Goal: Information Seeking & Learning: Learn about a topic

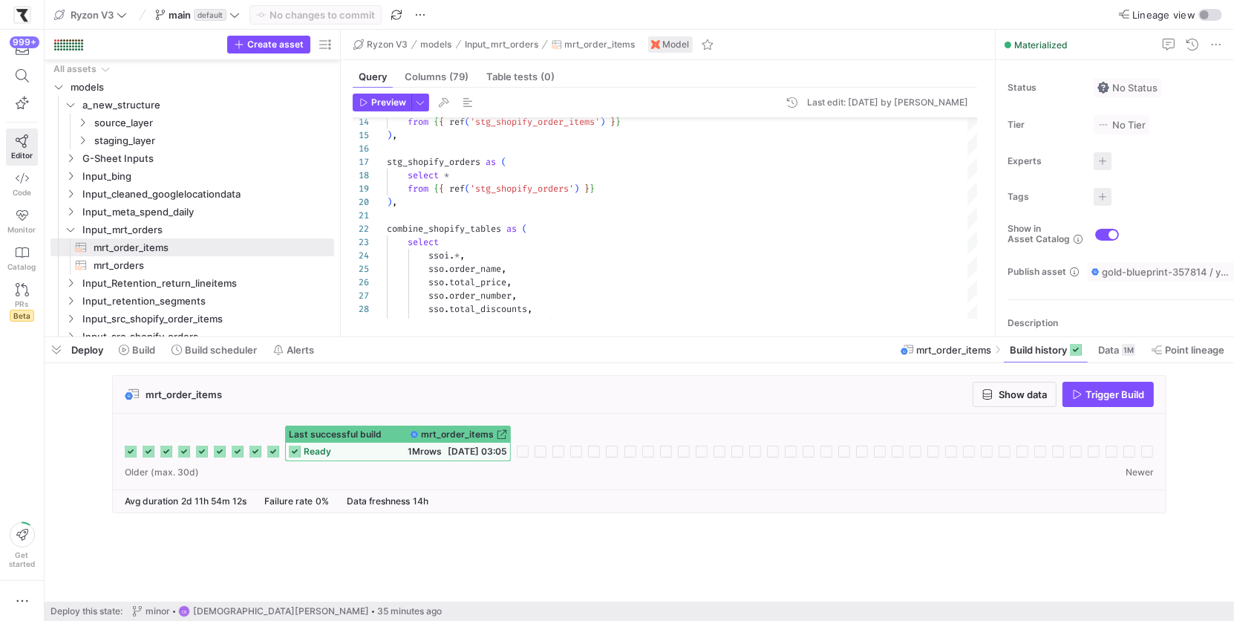
scroll to position [40, 107]
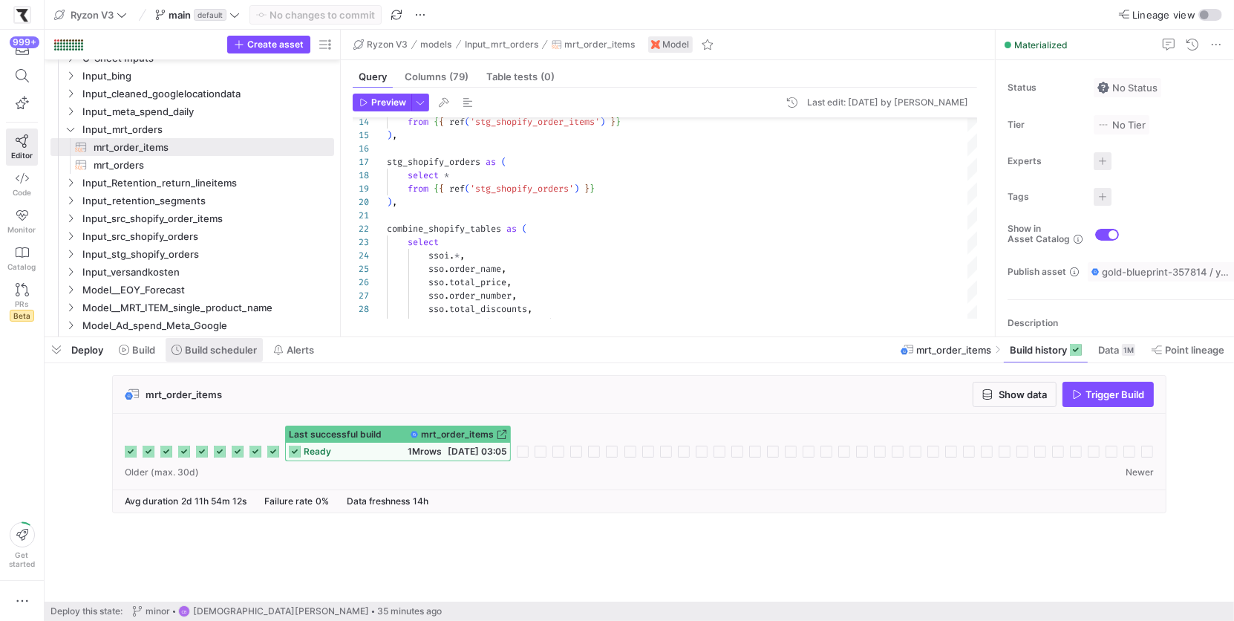
click at [209, 357] on span at bounding box center [214, 350] width 97 height 24
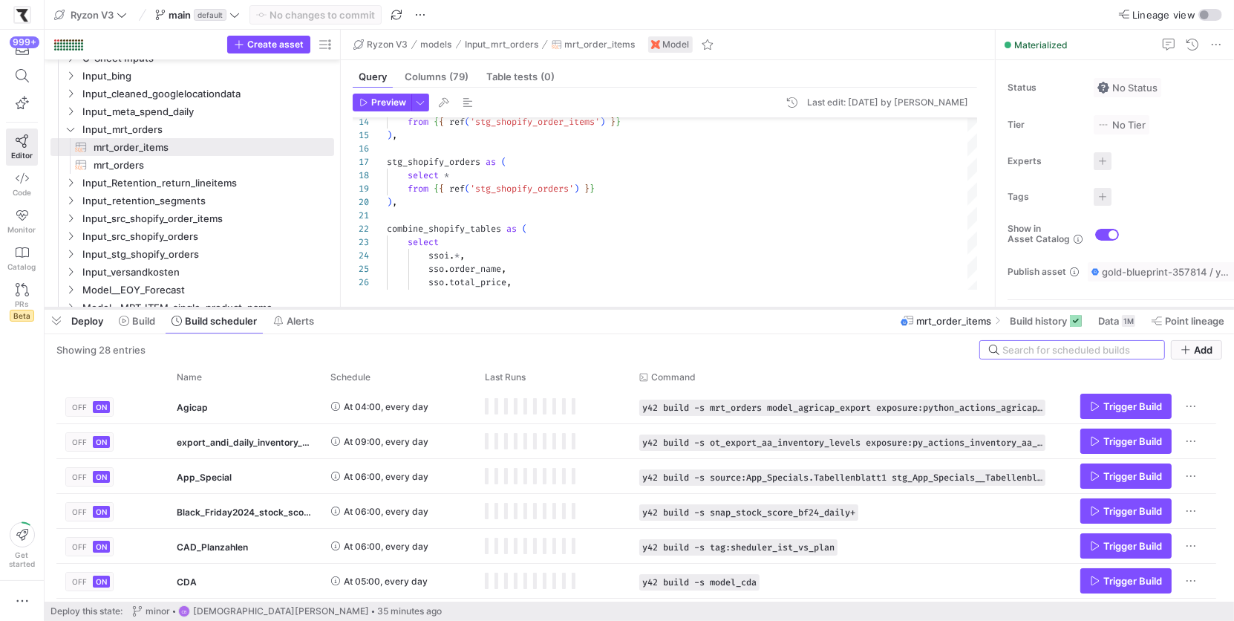
drag, startPoint x: 448, startPoint y: 336, endPoint x: 454, endPoint y: 200, distance: 136.0
click at [455, 305] on div at bounding box center [639, 308] width 1189 height 6
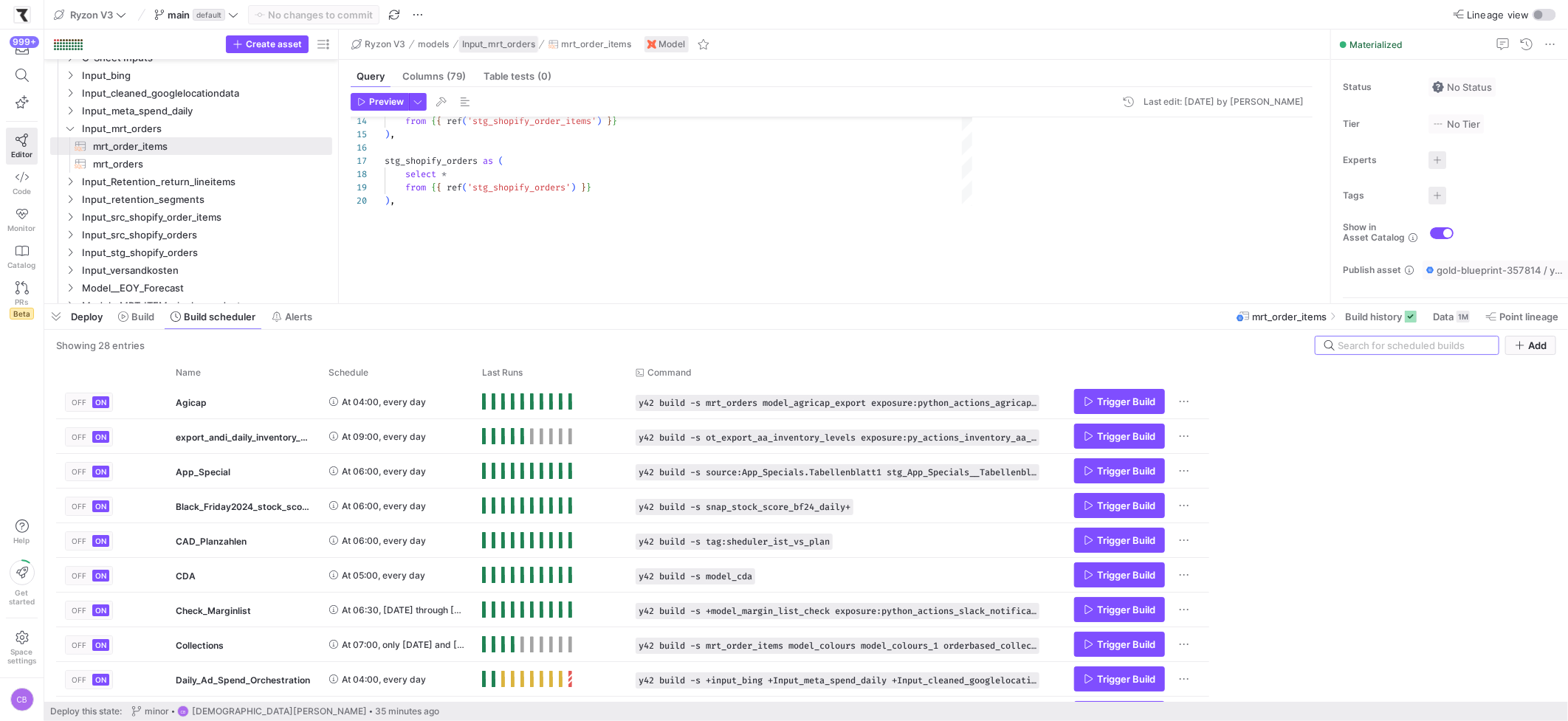
scroll to position [40, 106]
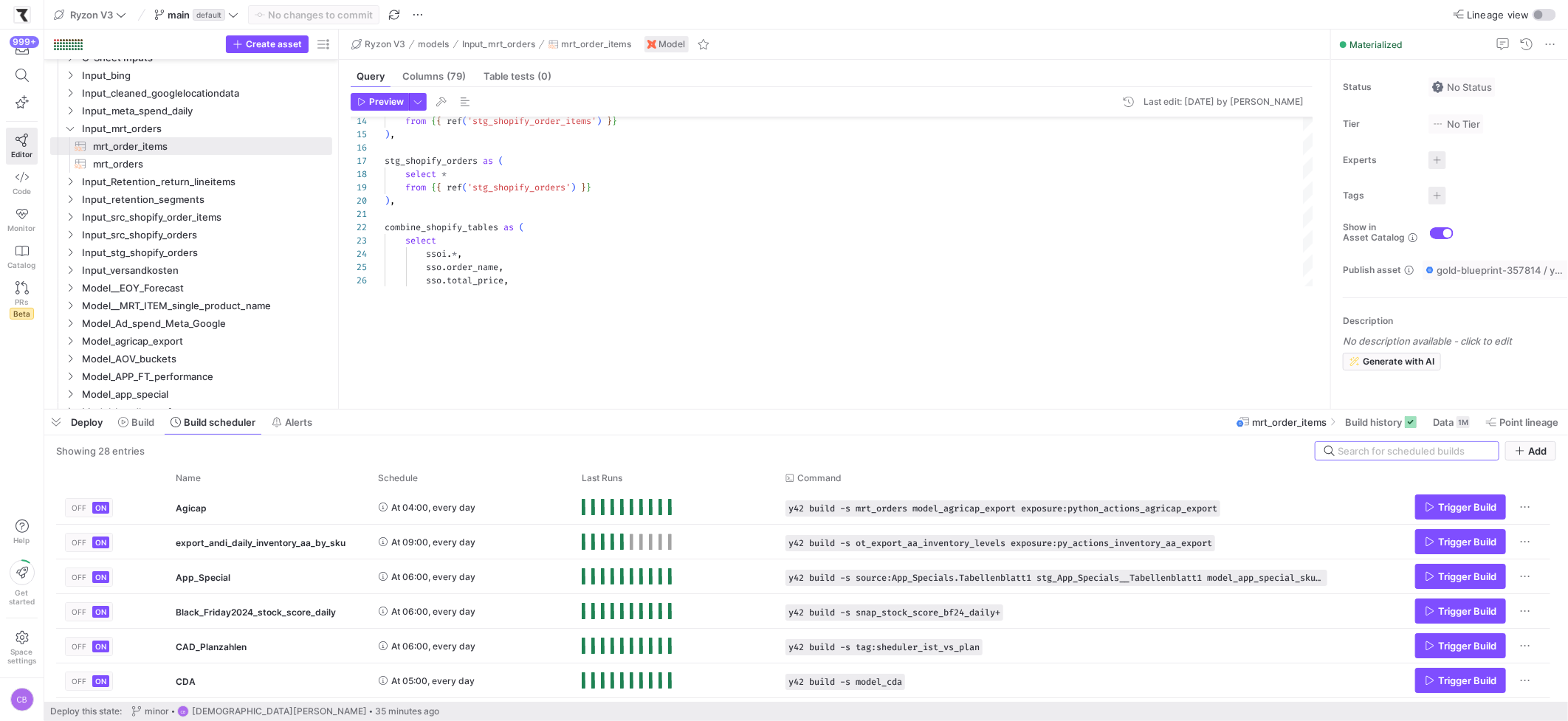
drag, startPoint x: 710, startPoint y: 306, endPoint x: 712, endPoint y: 314, distance: 8.2
click at [721, 412] on div at bounding box center [806, 410] width 1523 height 6
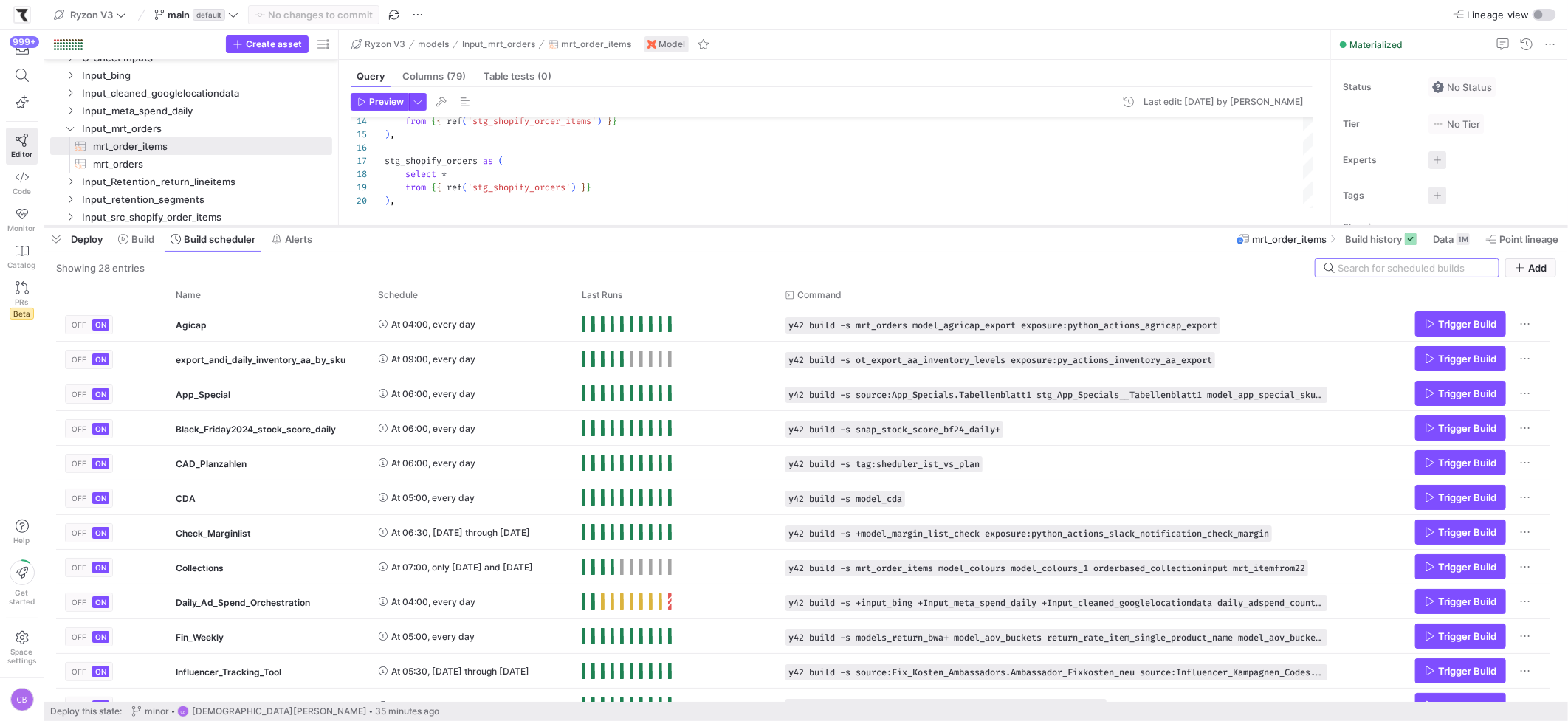
drag, startPoint x: 813, startPoint y: 412, endPoint x: 803, endPoint y: 214, distance: 198.3
click at [803, 224] on div at bounding box center [806, 227] width 1523 height 6
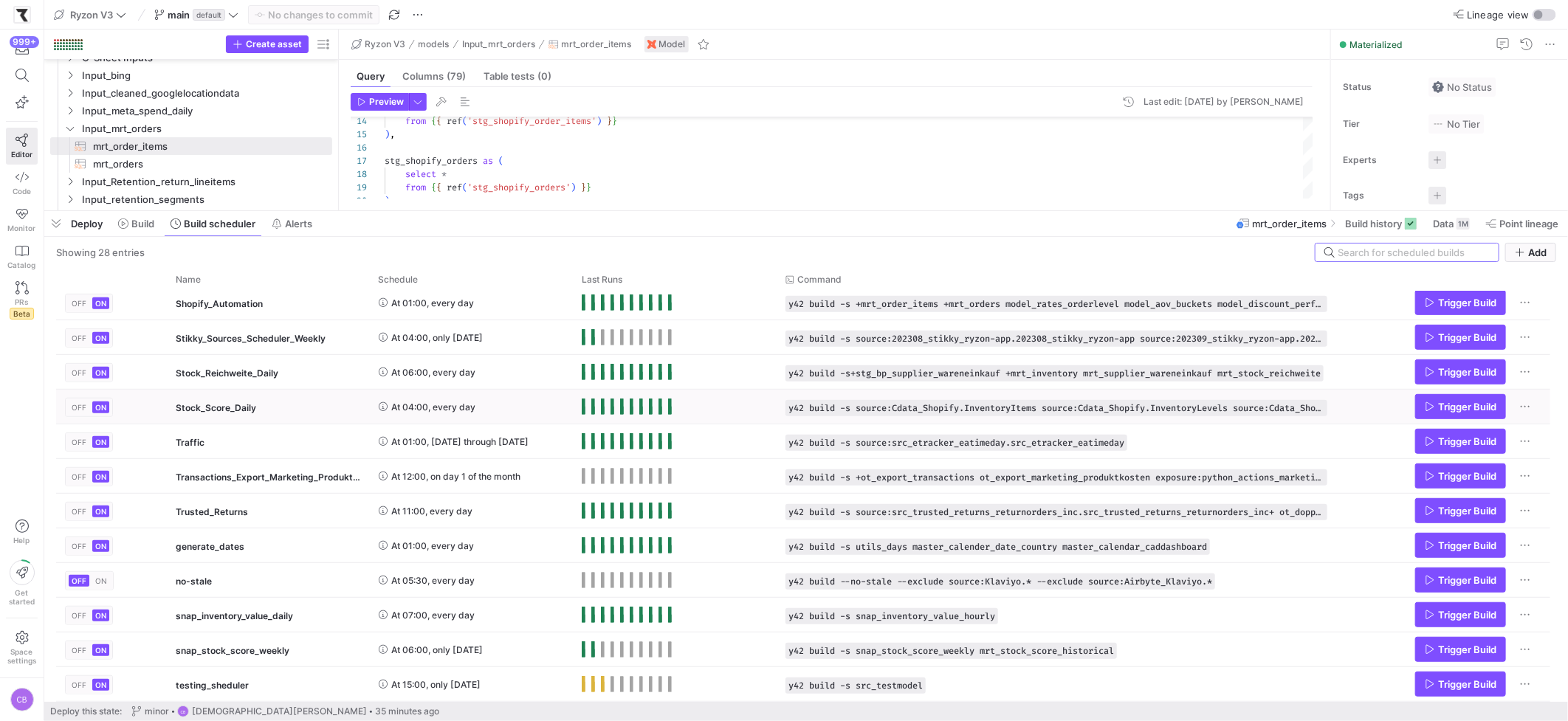
scroll to position [115, 0]
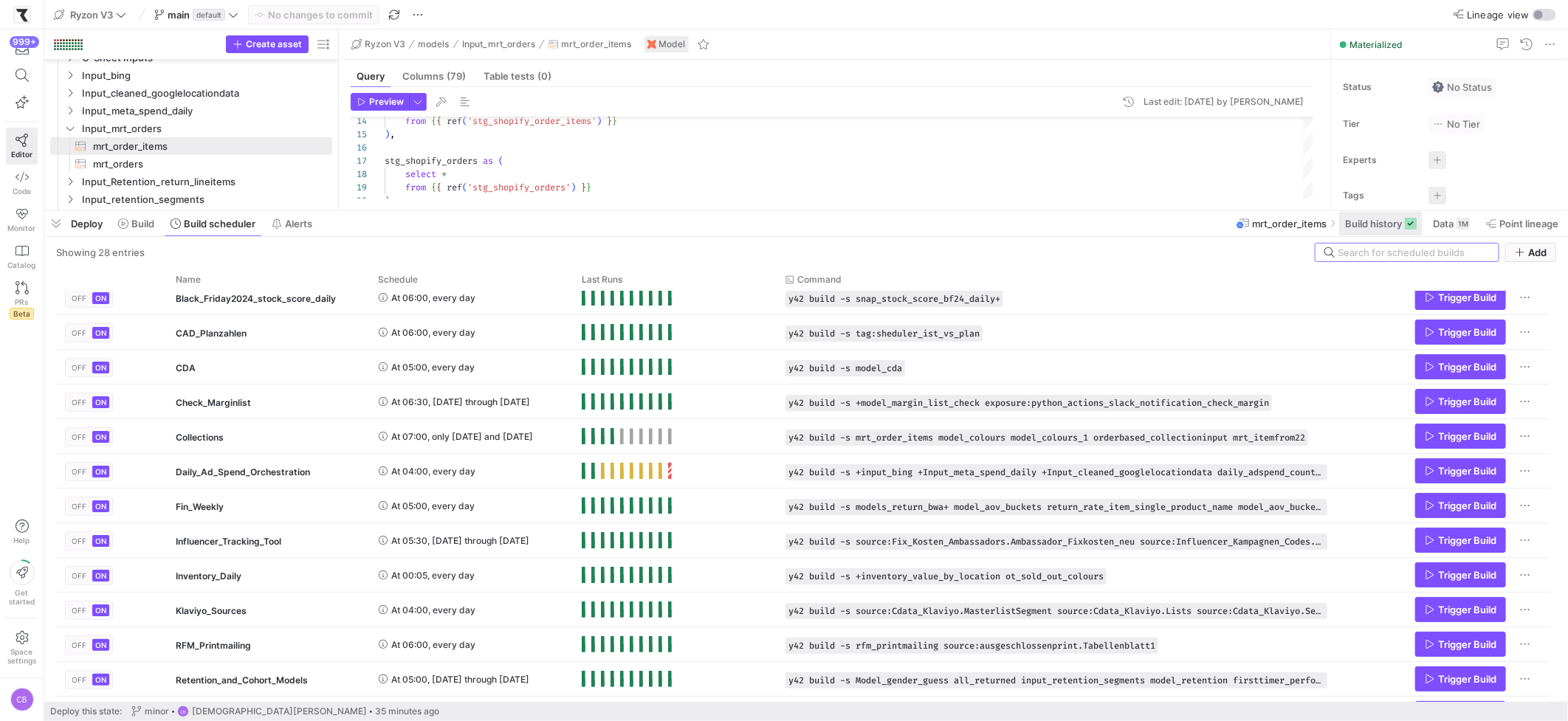
click at [1226, 225] on span "Build history" at bounding box center [1373, 224] width 57 height 12
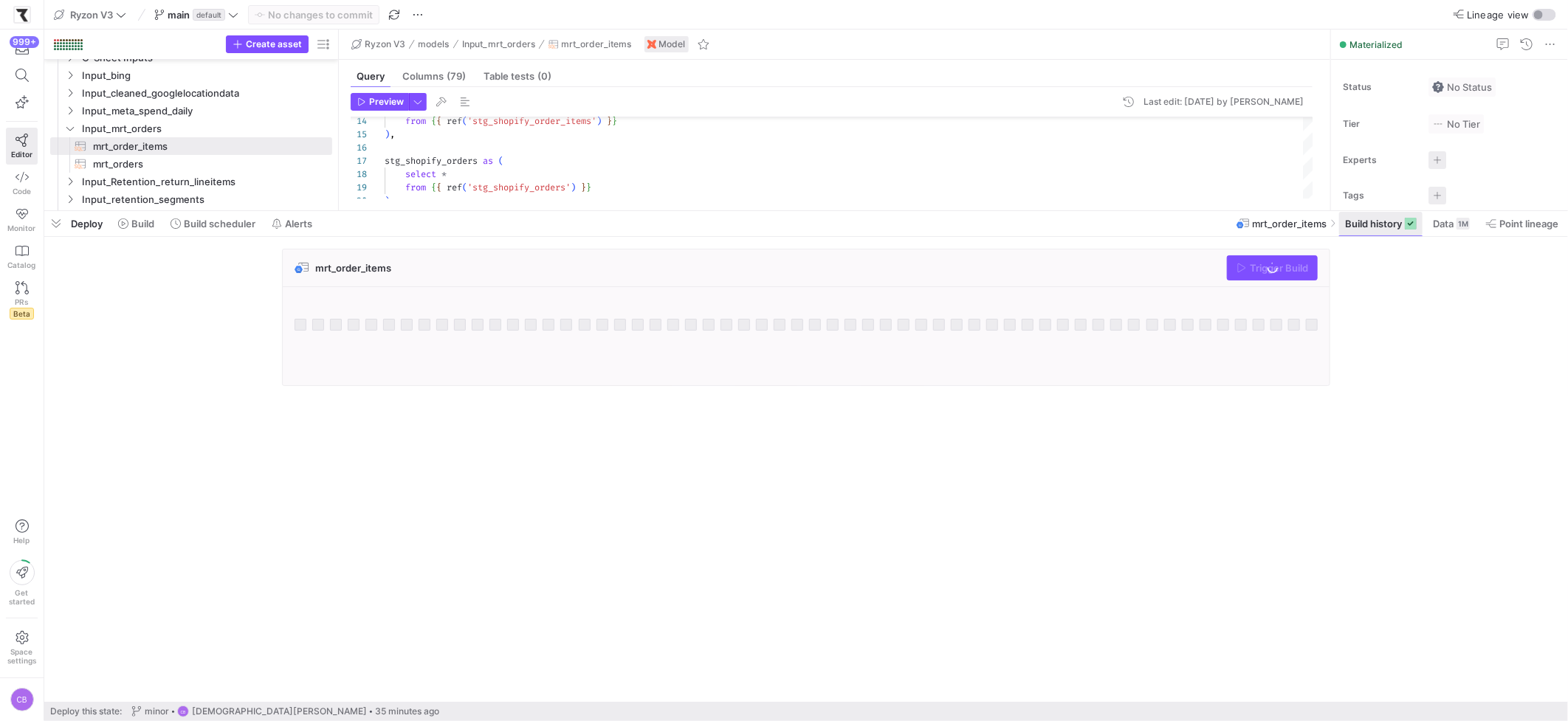
click at [1226, 224] on span "Build history" at bounding box center [1373, 224] width 57 height 12
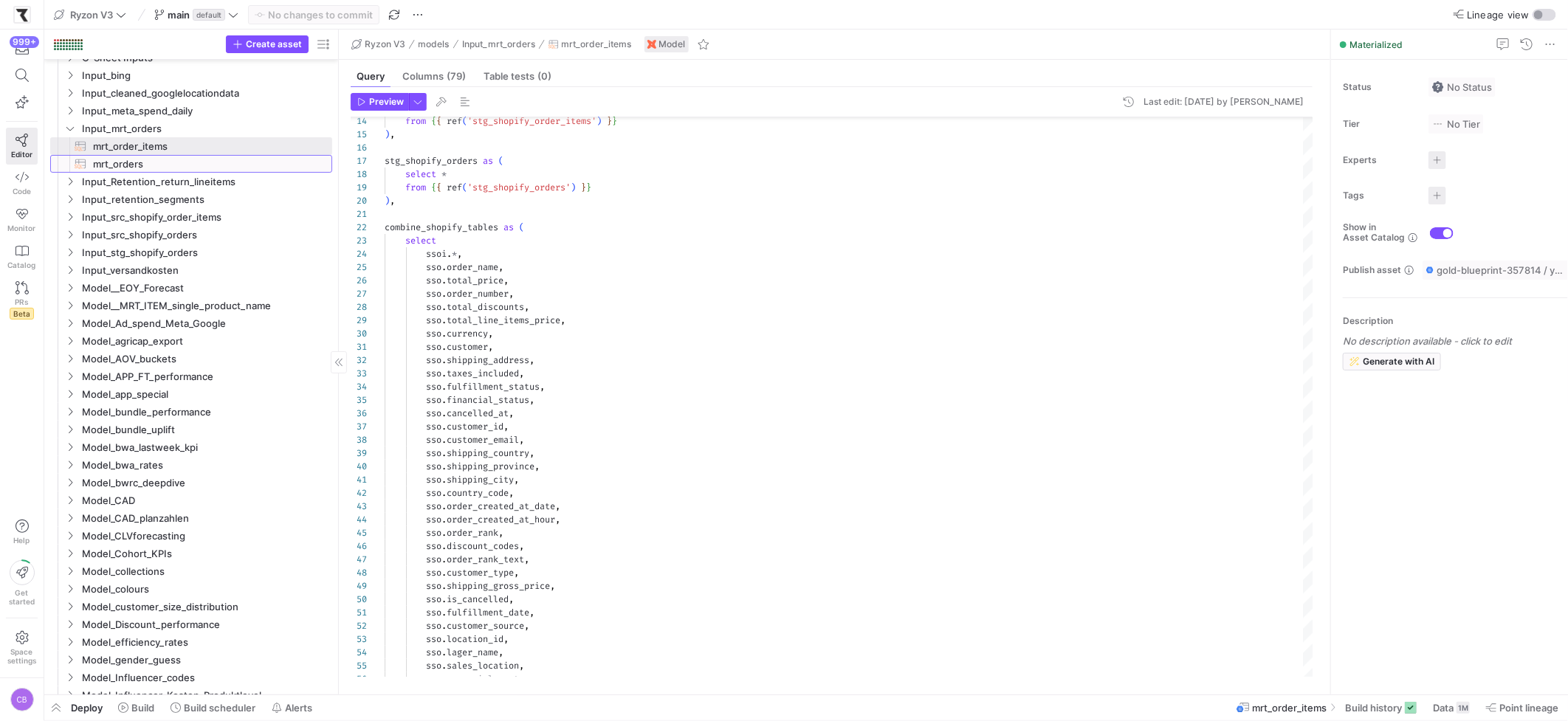
click at [166, 171] on span "mrt_orders​​​​​​​​​​" at bounding box center [204, 164] width 222 height 17
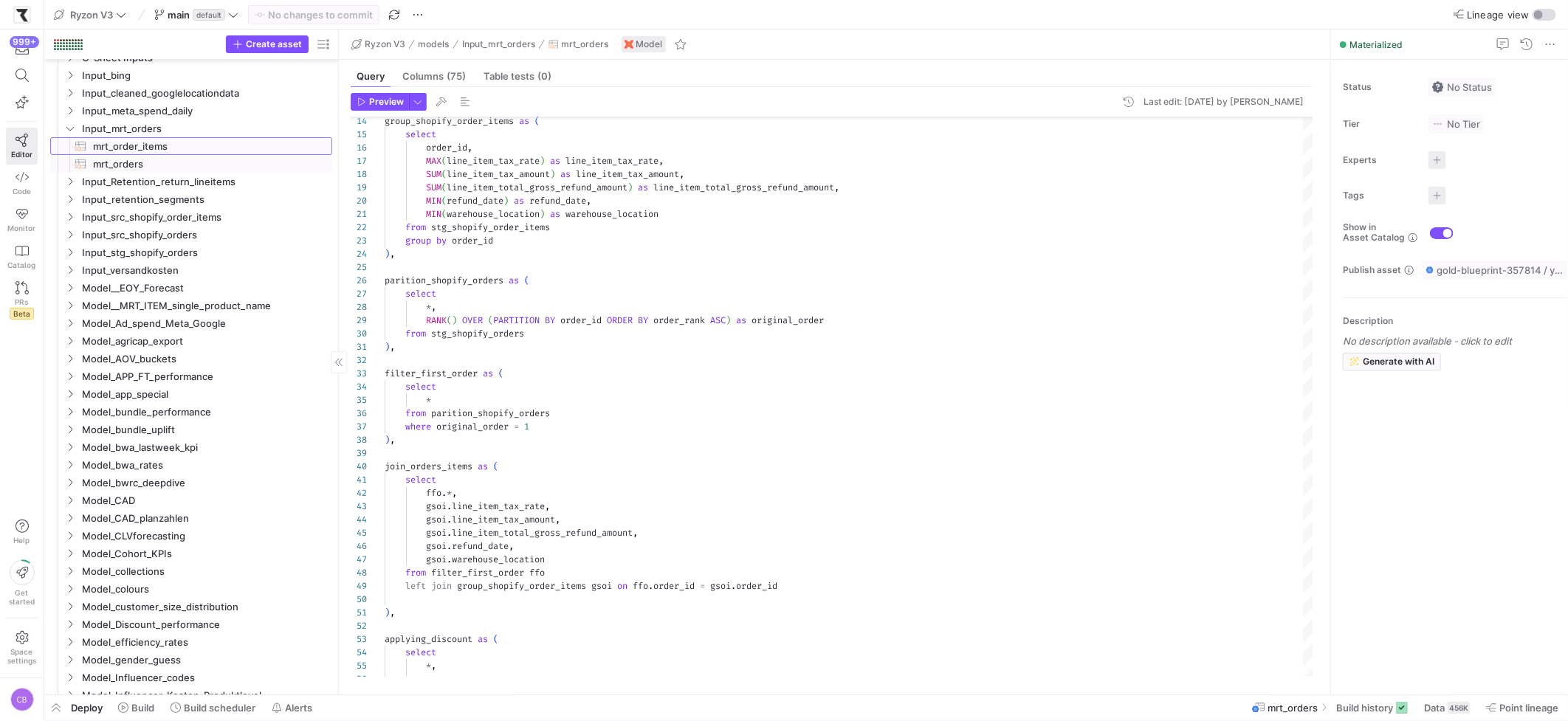
click at [175, 139] on span "mrt_order_items​​​​​​​​​​" at bounding box center [204, 146] width 222 height 17
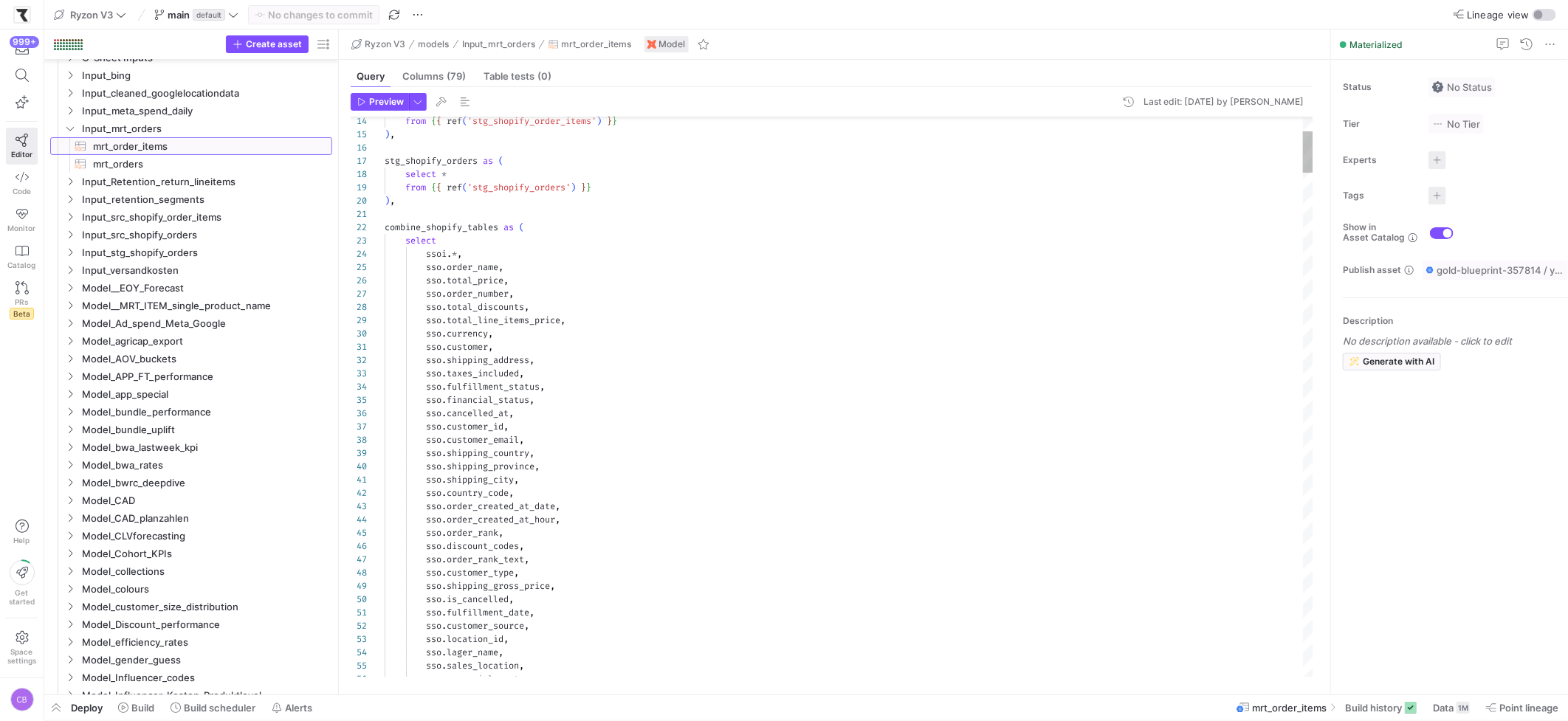
scroll to position [106, 0]
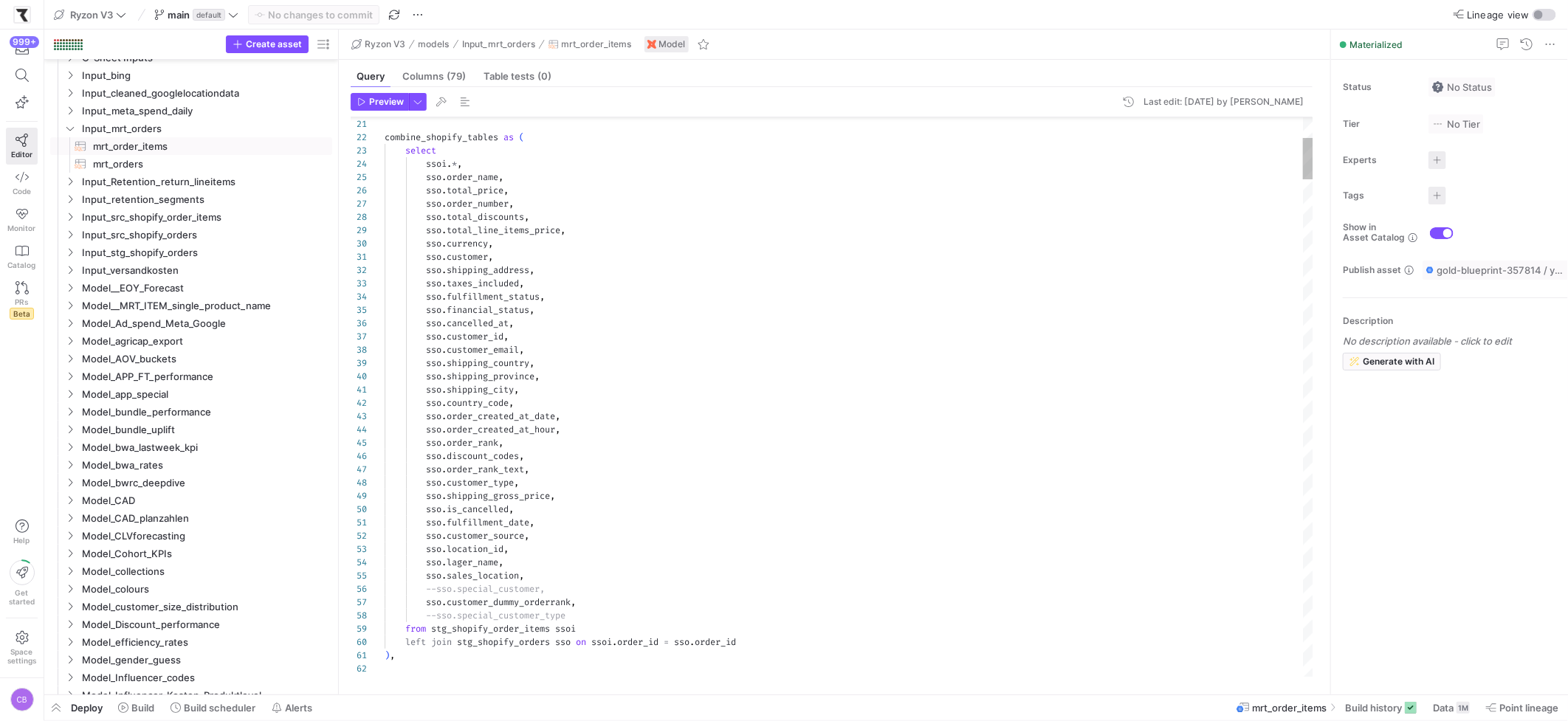
type textarea "sso.customer, sso.shipping_address, sso.taxes_included, sso.fulfillment_status,…"
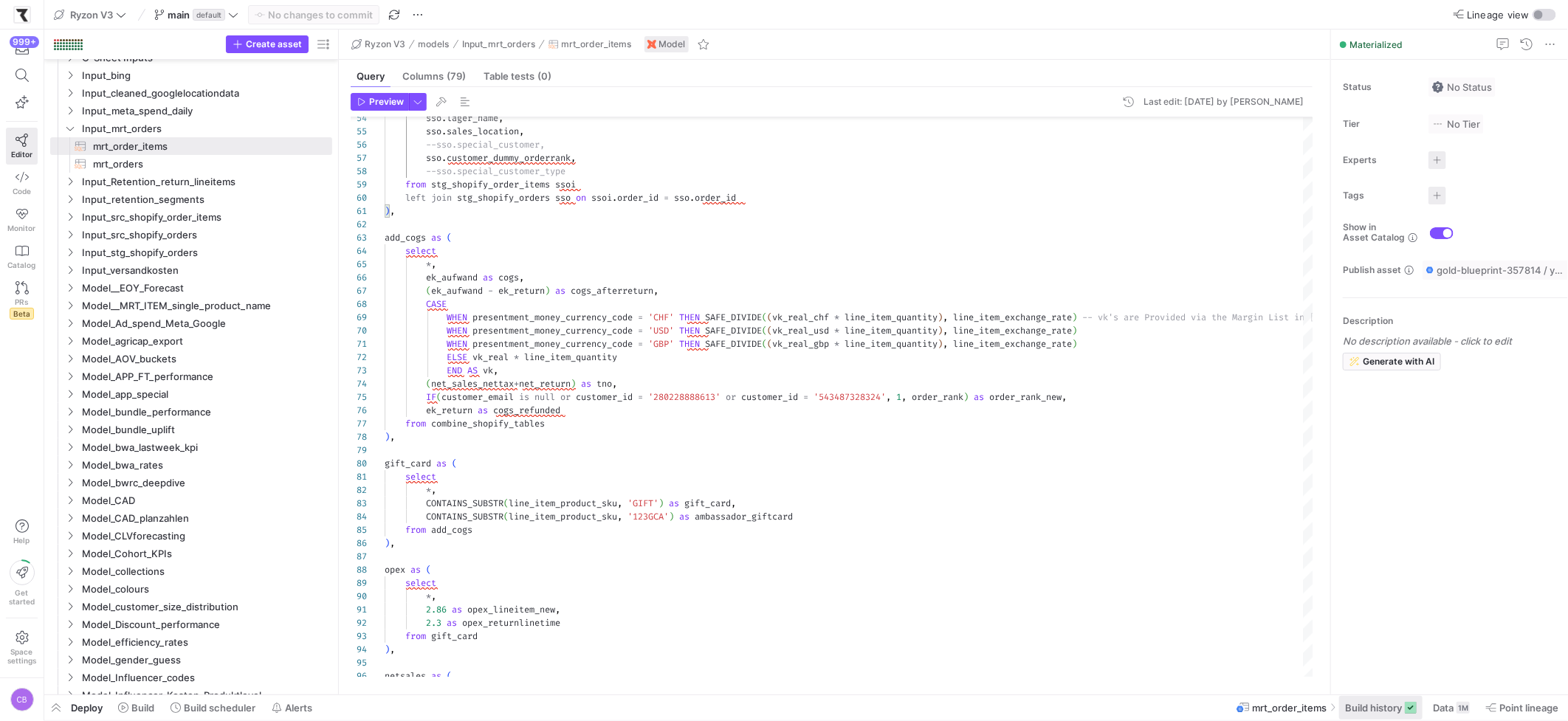
click at [1226, 617] on span at bounding box center [1381, 708] width 84 height 24
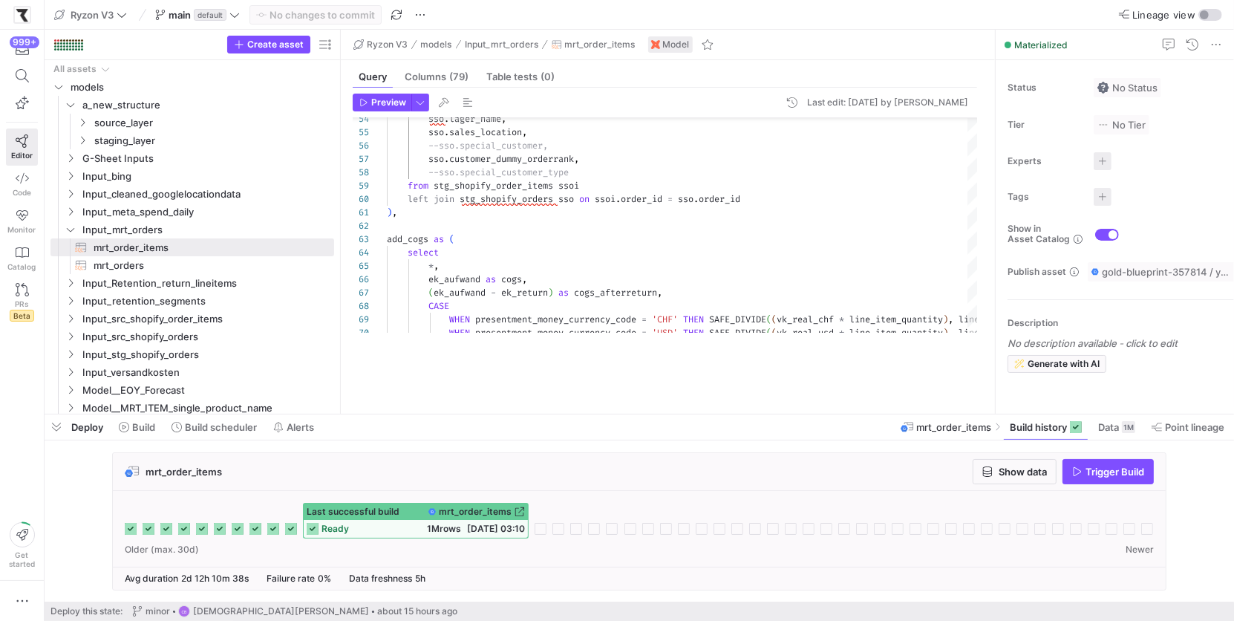
drag, startPoint x: 361, startPoint y: 347, endPoint x: 360, endPoint y: 414, distance: 66.8
click at [360, 414] on div at bounding box center [639, 414] width 1189 height 6
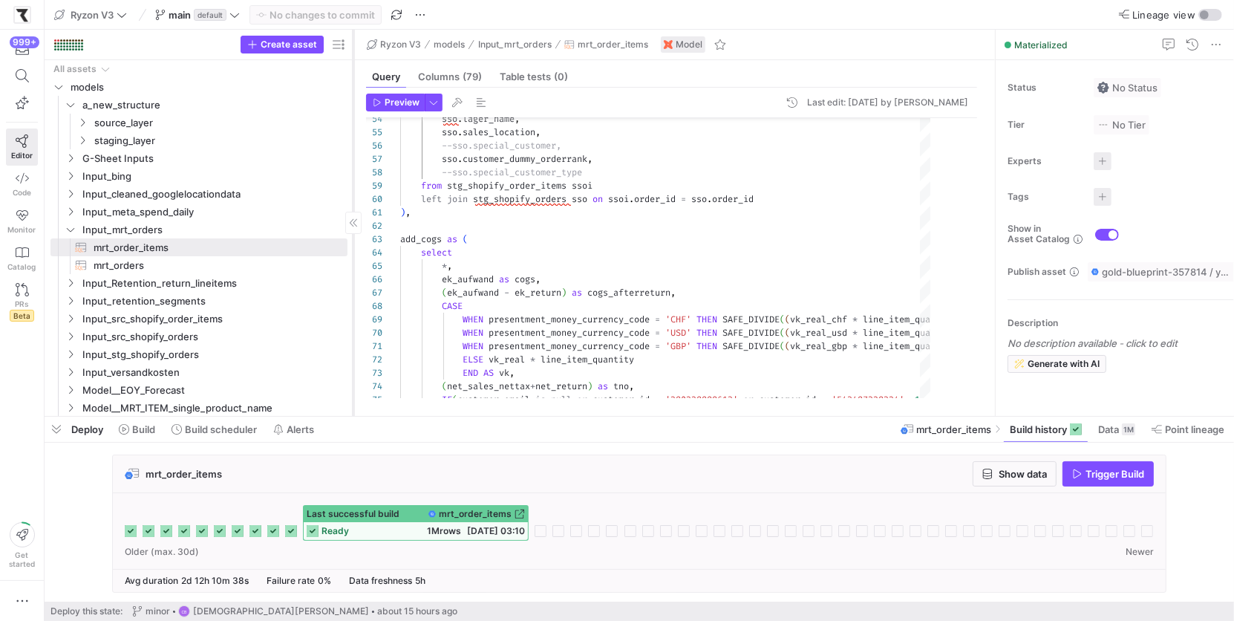
drag, startPoint x: 342, startPoint y: 287, endPoint x: 355, endPoint y: 289, distance: 13.5
click at [354, 289] on div at bounding box center [353, 223] width 1 height 386
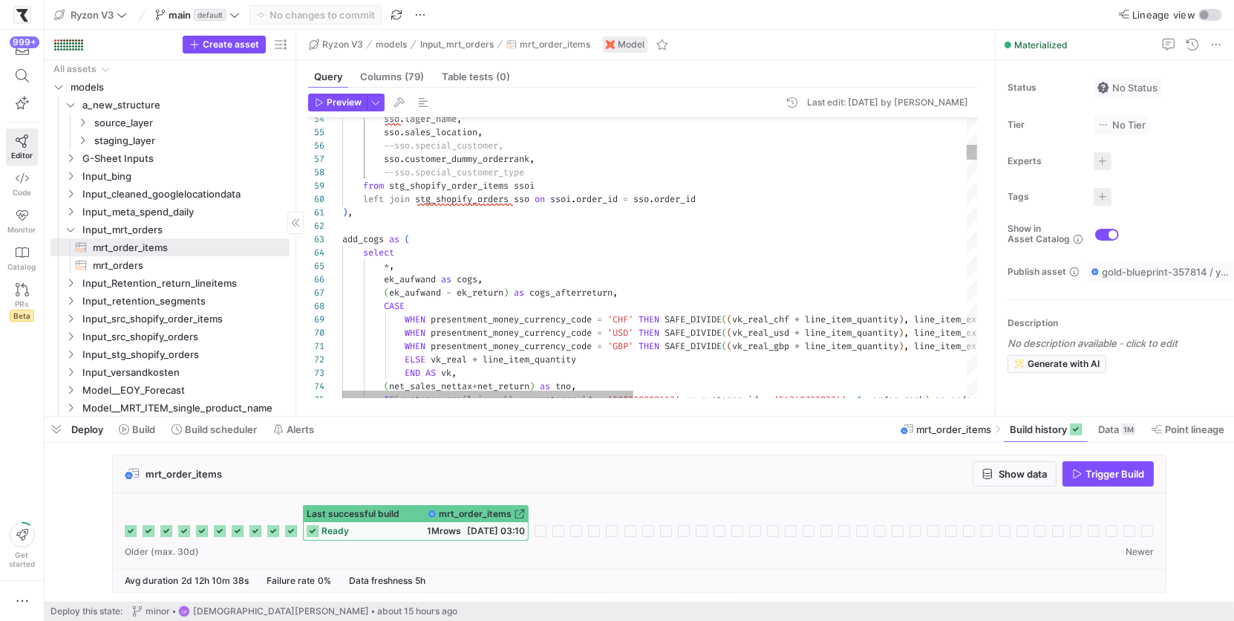
drag, startPoint x: 352, startPoint y: 310, endPoint x: 294, endPoint y: 288, distance: 61.8
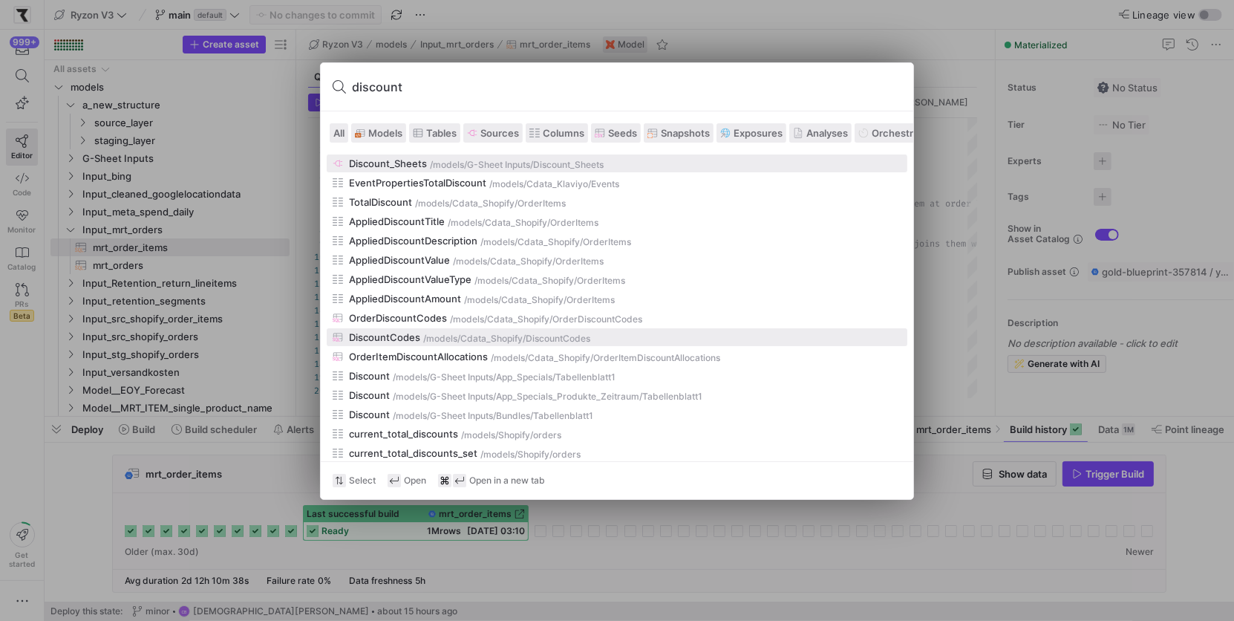
scroll to position [33, 0]
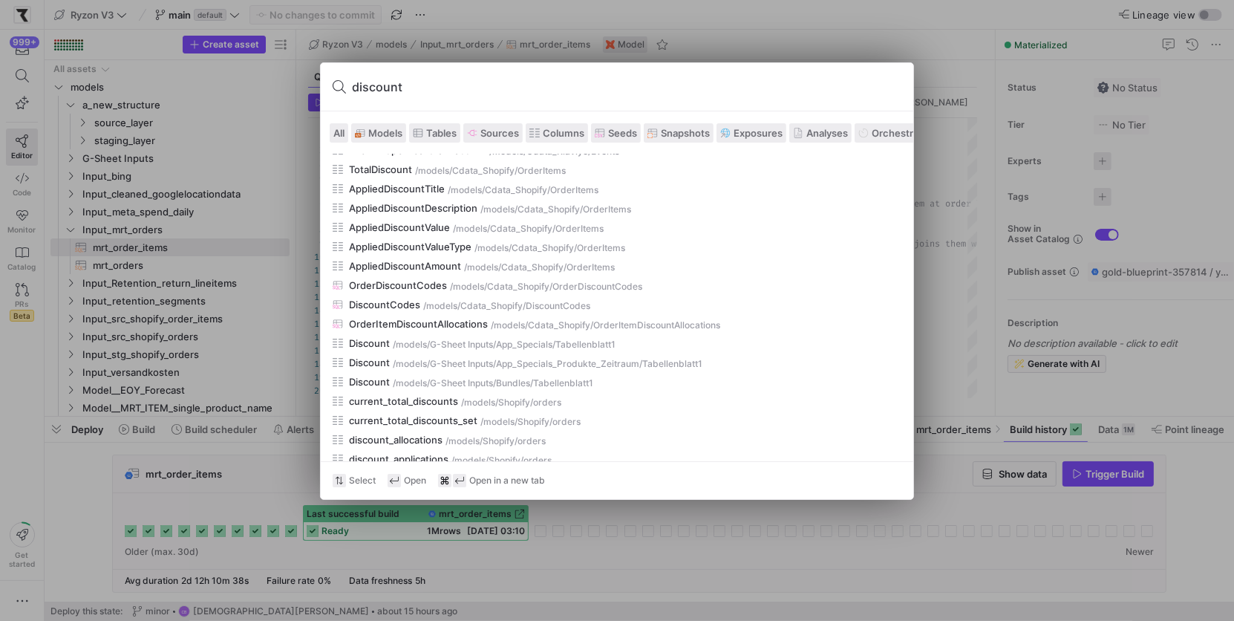
type input "discount"
click at [377, 133] on span "Models" at bounding box center [385, 133] width 34 height 12
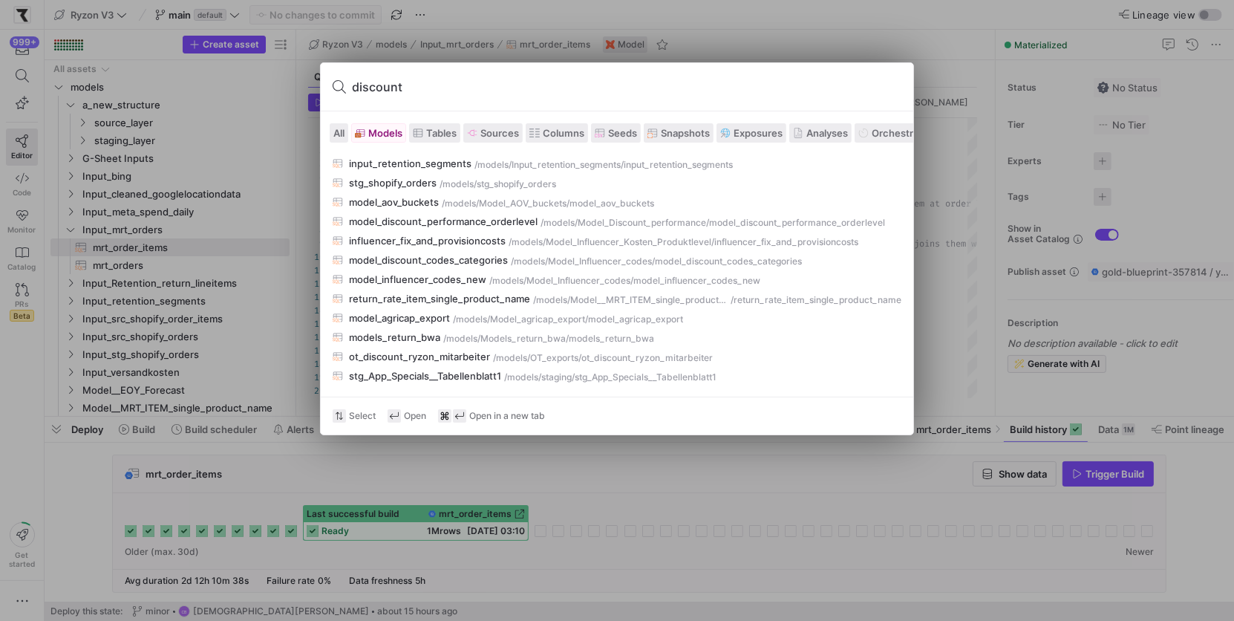
scroll to position [0, 0]
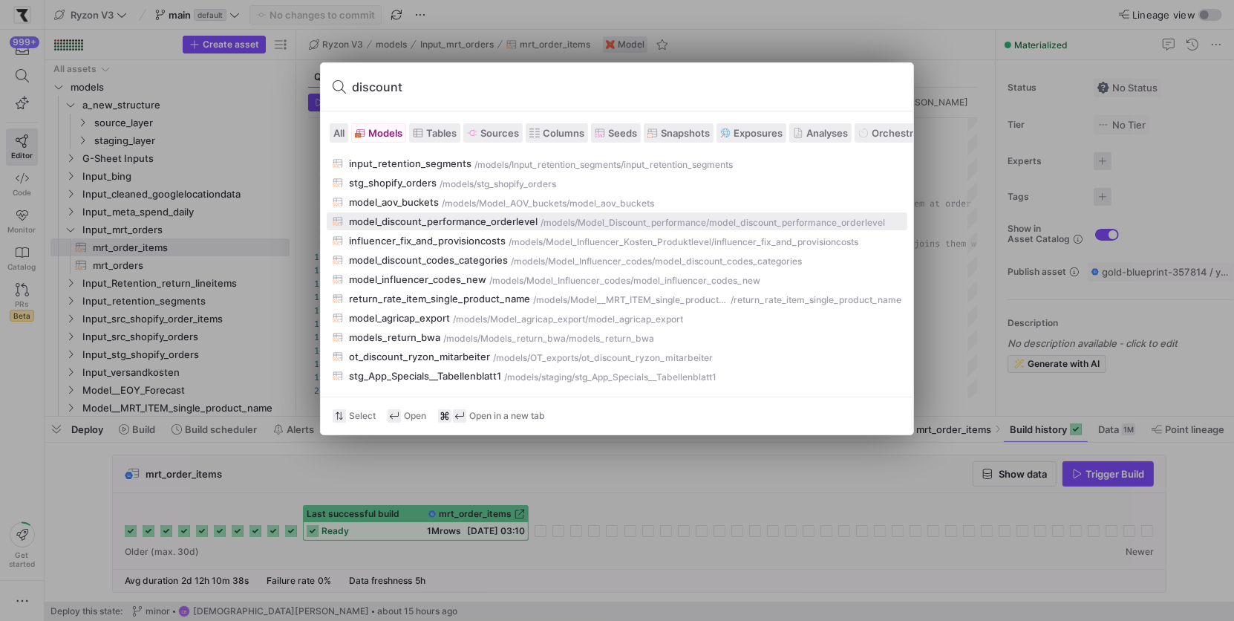
click at [436, 221] on div "model_discount_performance_orderlevel" at bounding box center [443, 221] width 189 height 12
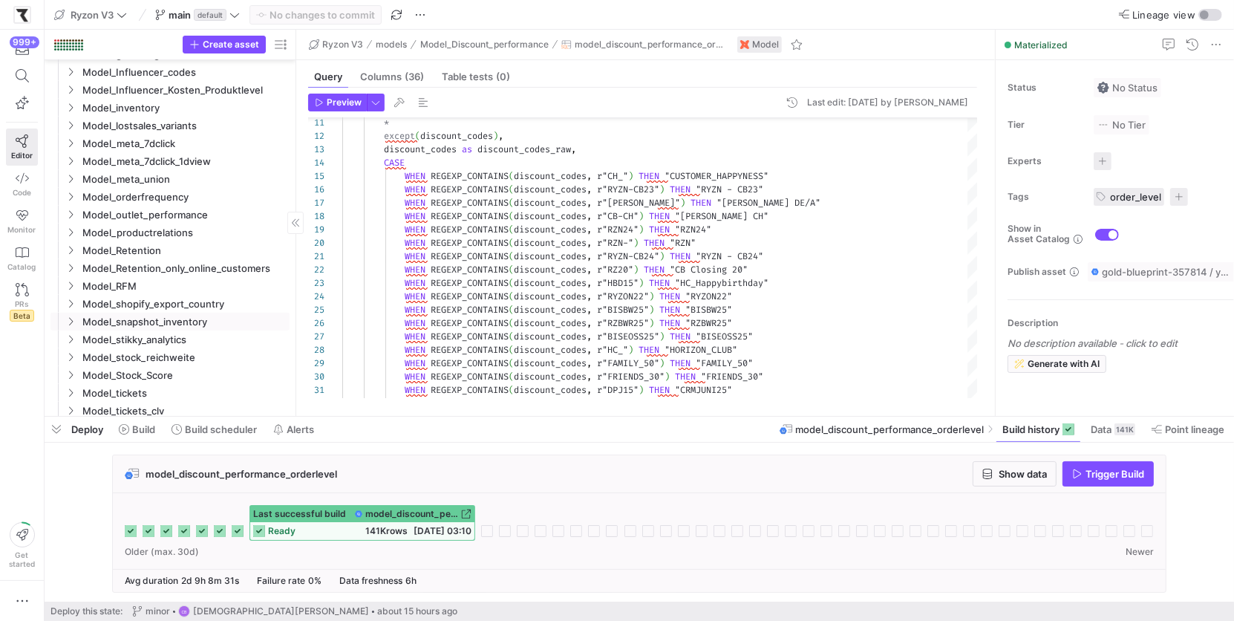
scroll to position [778, 0]
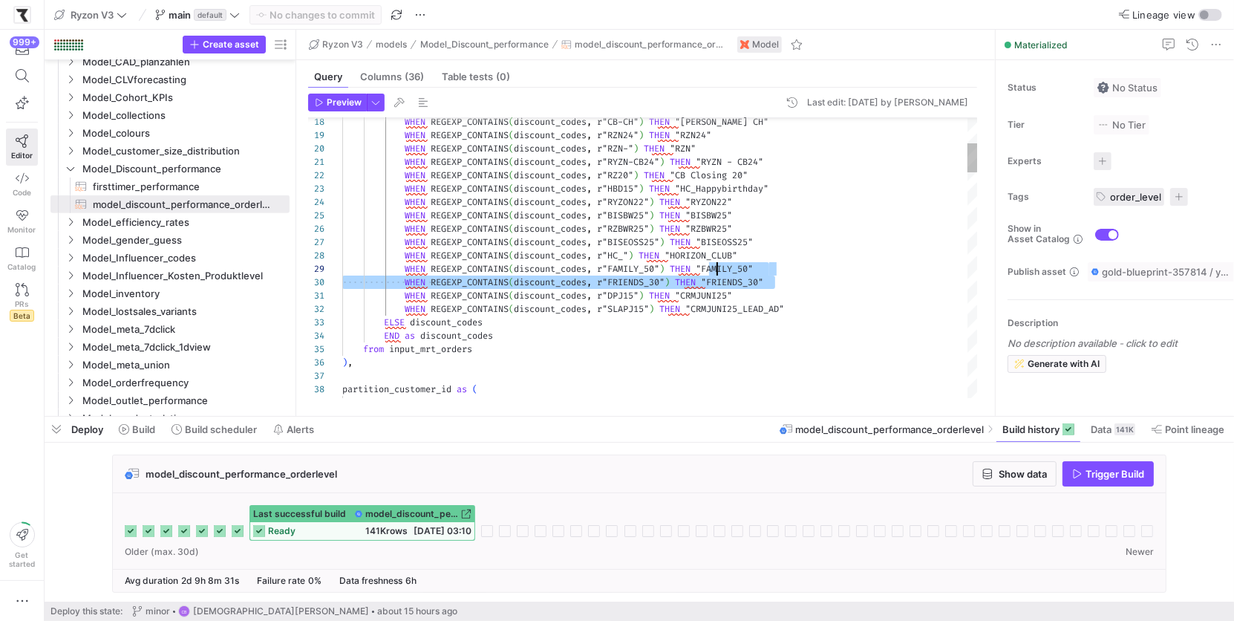
drag, startPoint x: 801, startPoint y: 286, endPoint x: 710, endPoint y: 267, distance: 93.2
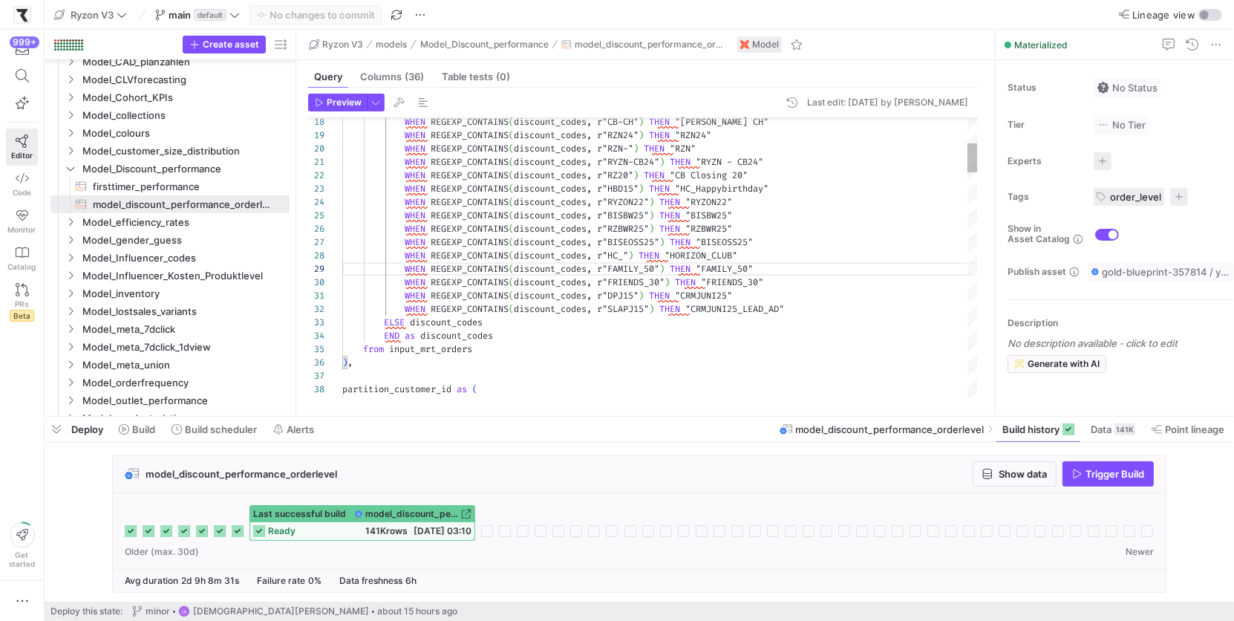
type textarea "s, r"RYZON22") THEN "RYZON22" WHEN REGEXP_CONTAINS(discount_codes, r"BISBW25") …"
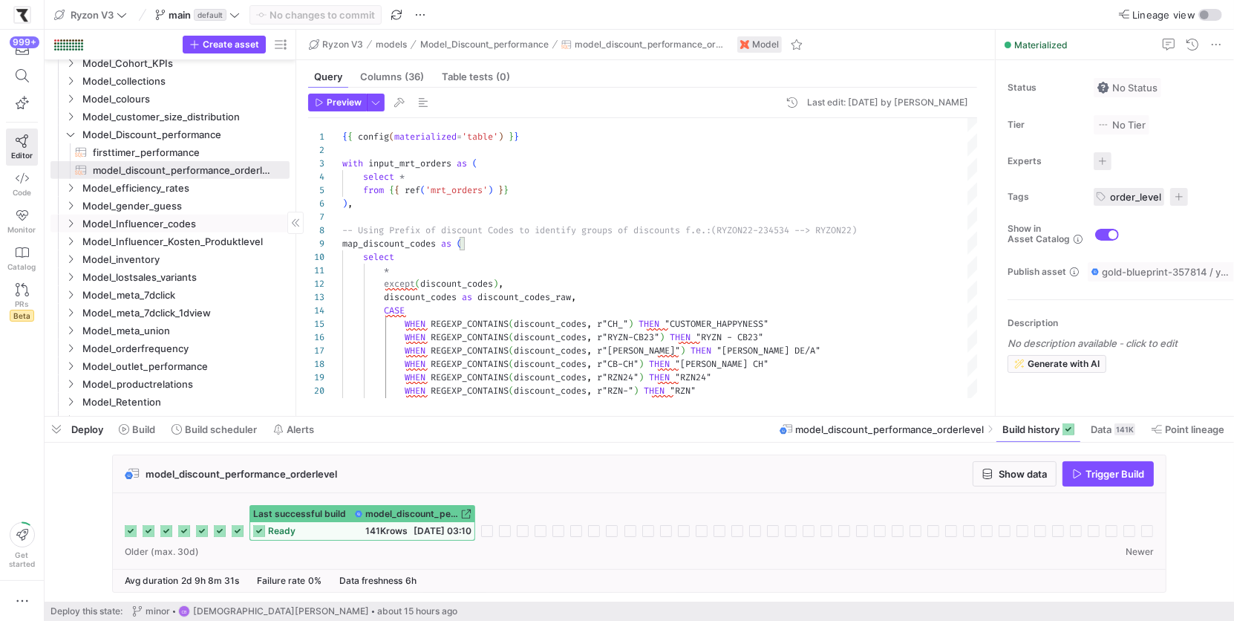
scroll to position [619, 0]
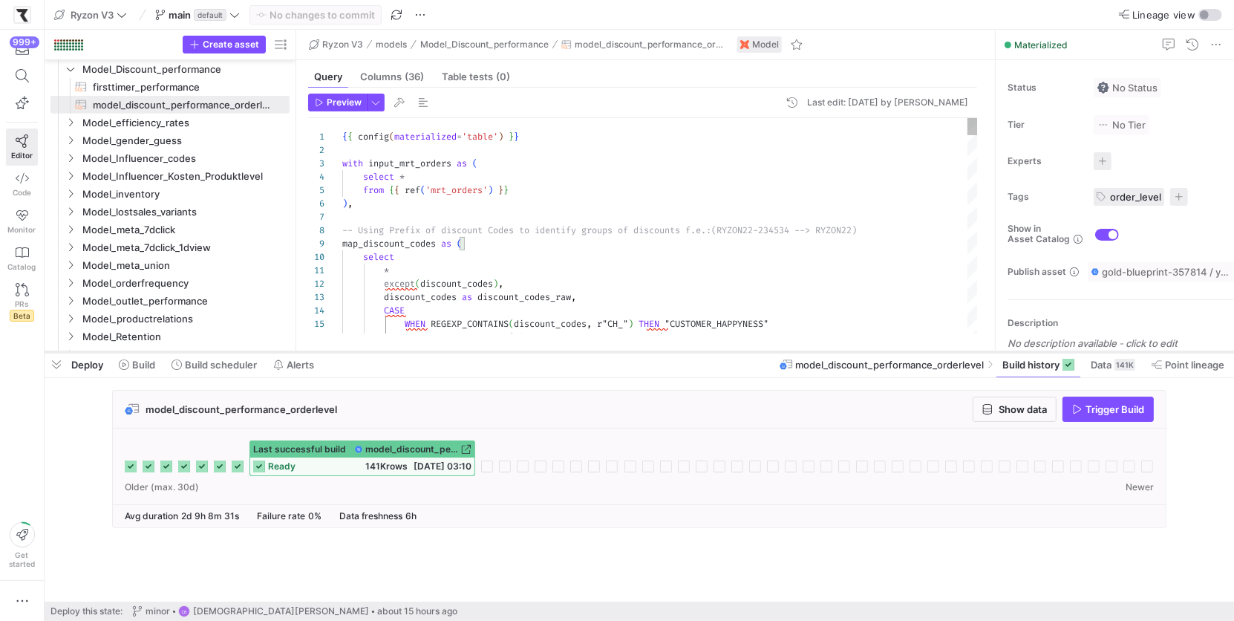
drag, startPoint x: 368, startPoint y: 417, endPoint x: 370, endPoint y: 350, distance: 66.1
click at [371, 350] on div at bounding box center [639, 352] width 1189 height 6
click at [19, 253] on icon at bounding box center [22, 252] width 13 height 13
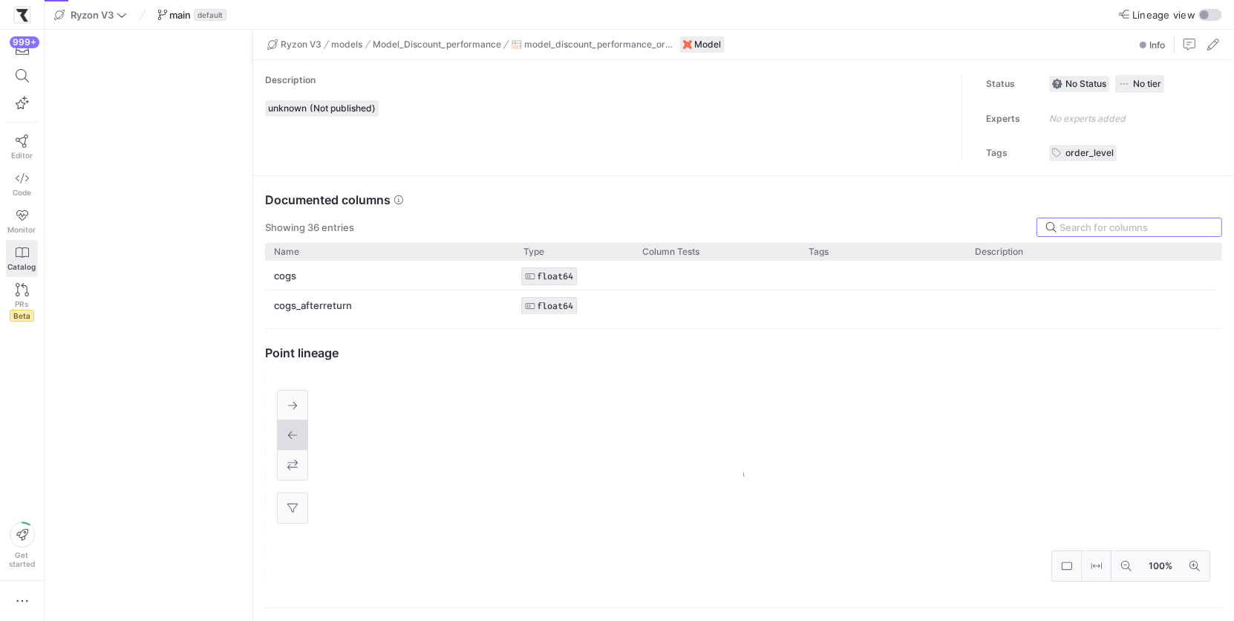
scroll to position [134, 0]
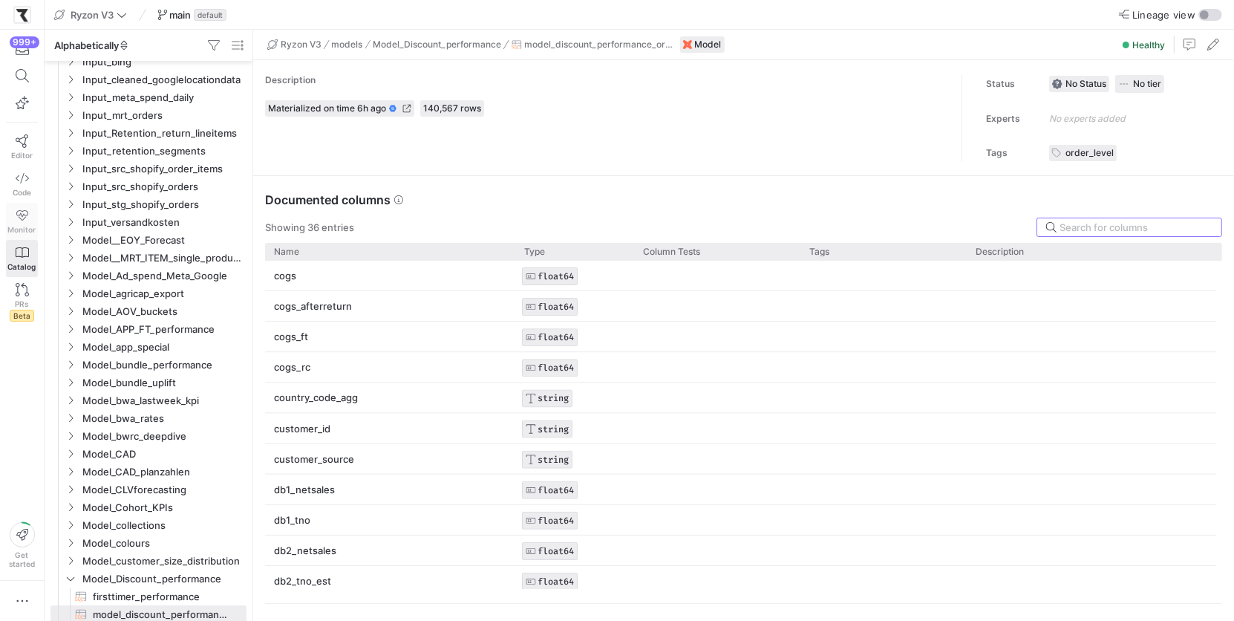
click at [22, 213] on icon at bounding box center [22, 215] width 12 height 10
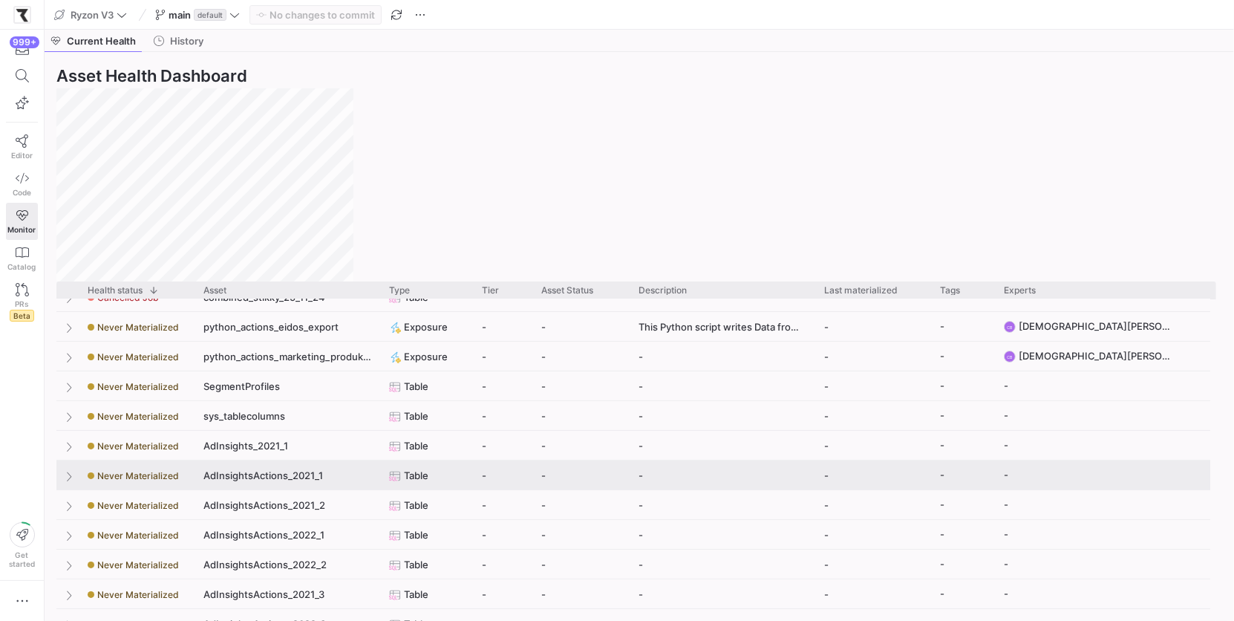
scroll to position [837, 0]
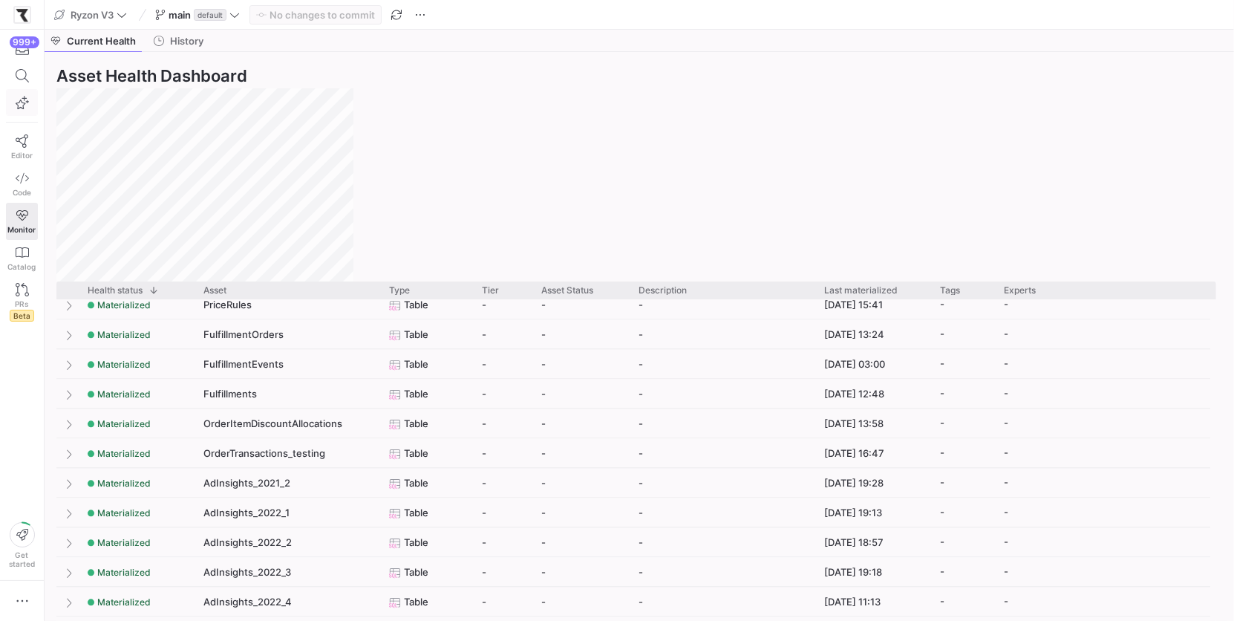
click at [22, 108] on span "button" at bounding box center [22, 102] width 30 height 25
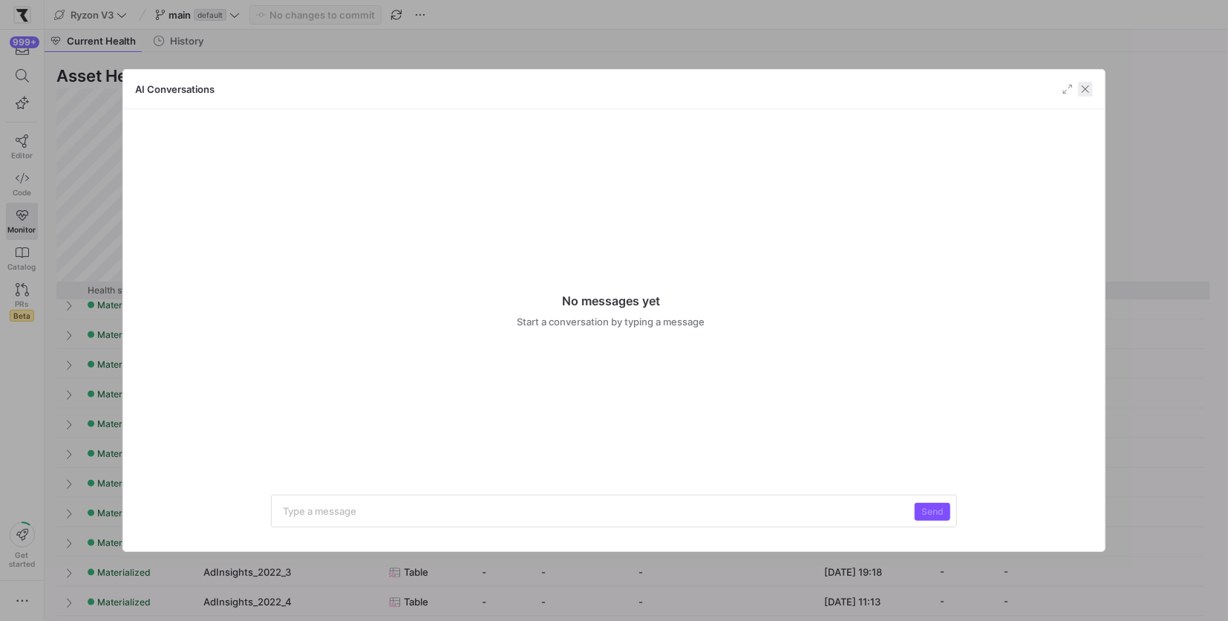
click at [1093, 85] on span "button" at bounding box center [1085, 89] width 15 height 15
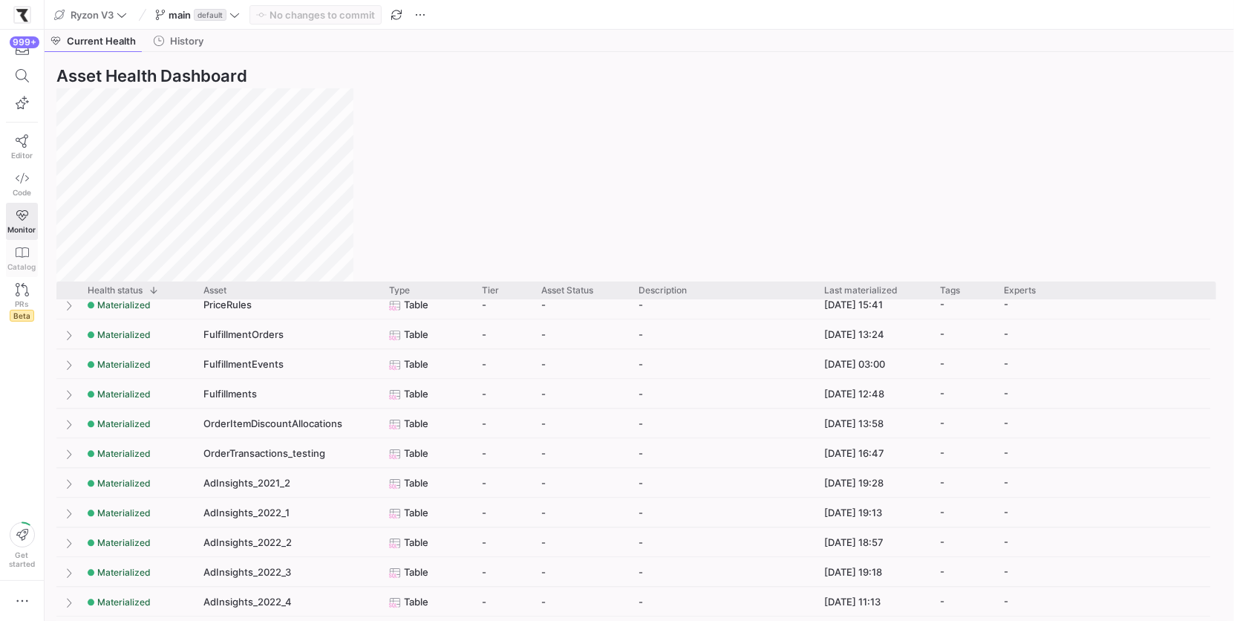
click at [25, 256] on link "Catalog" at bounding box center [22, 258] width 32 height 37
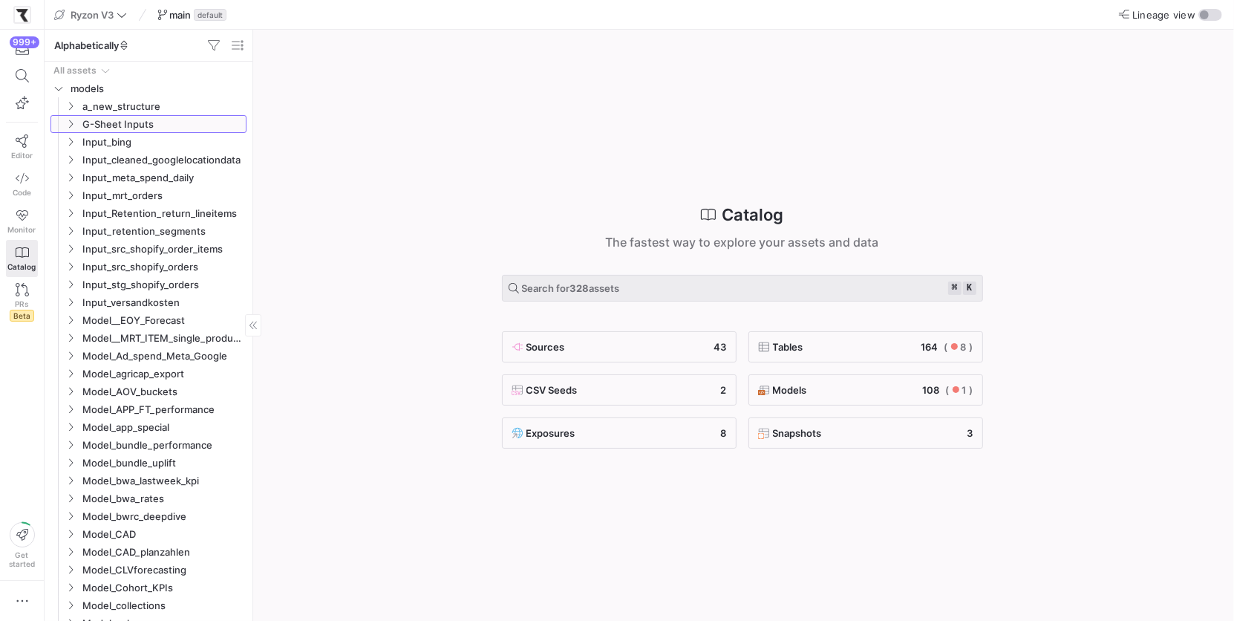
click at [76, 115] on link "G-Sheet Inputs" at bounding box center [148, 124] width 196 height 18
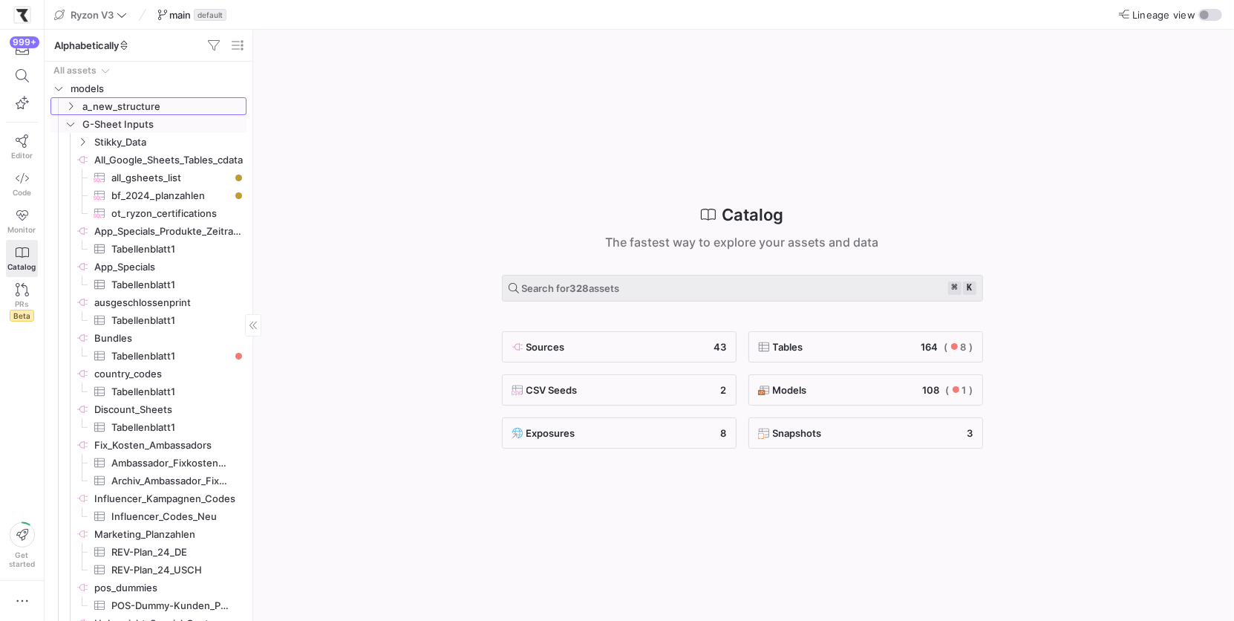
click at [70, 103] on icon "Press SPACE to select this row." at bounding box center [70, 106] width 10 height 9
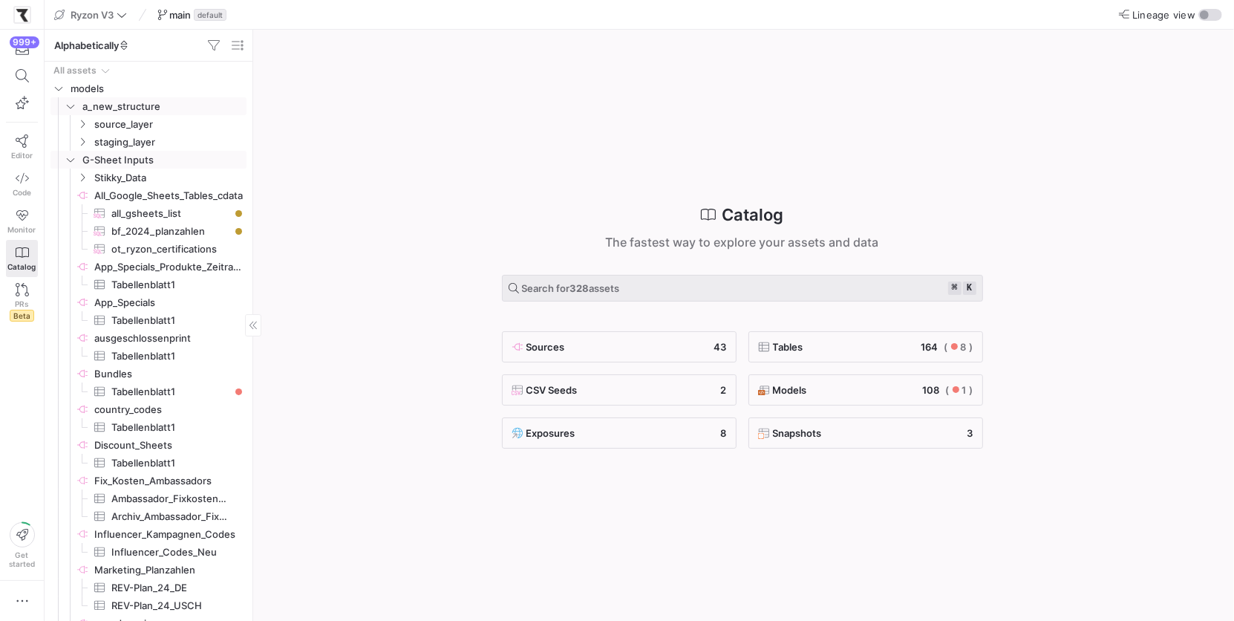
click at [69, 156] on icon "Press SPACE to select this row." at bounding box center [70, 159] width 10 height 9
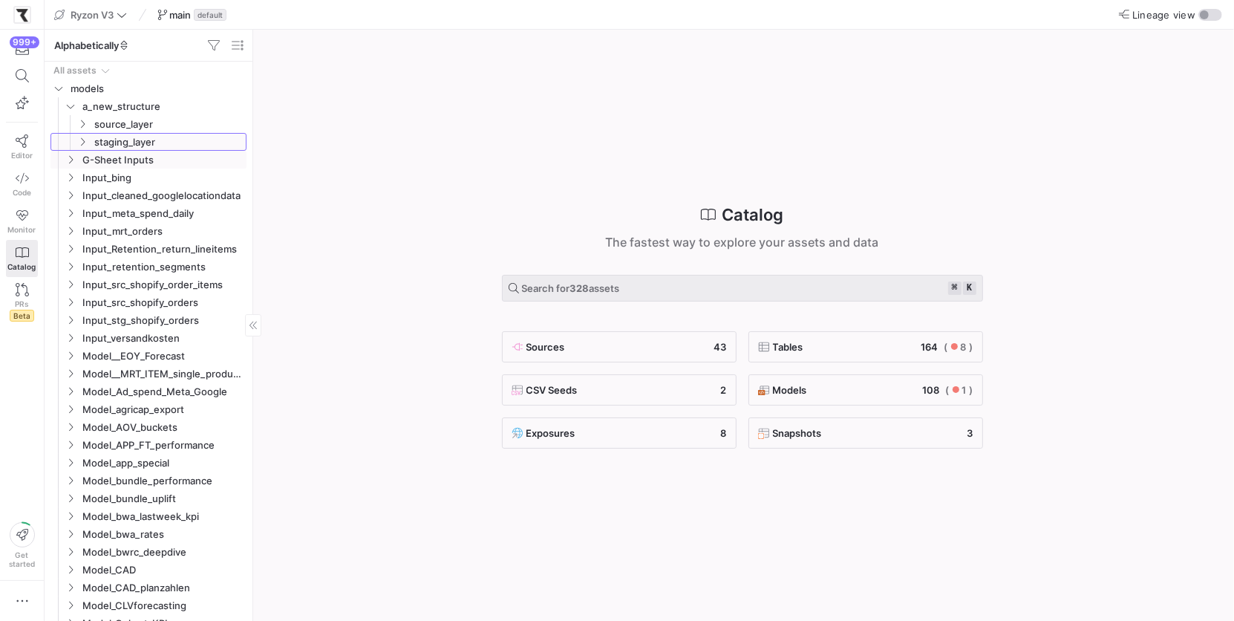
click at [82, 144] on icon "Press SPACE to select this row." at bounding box center [82, 141] width 10 height 9
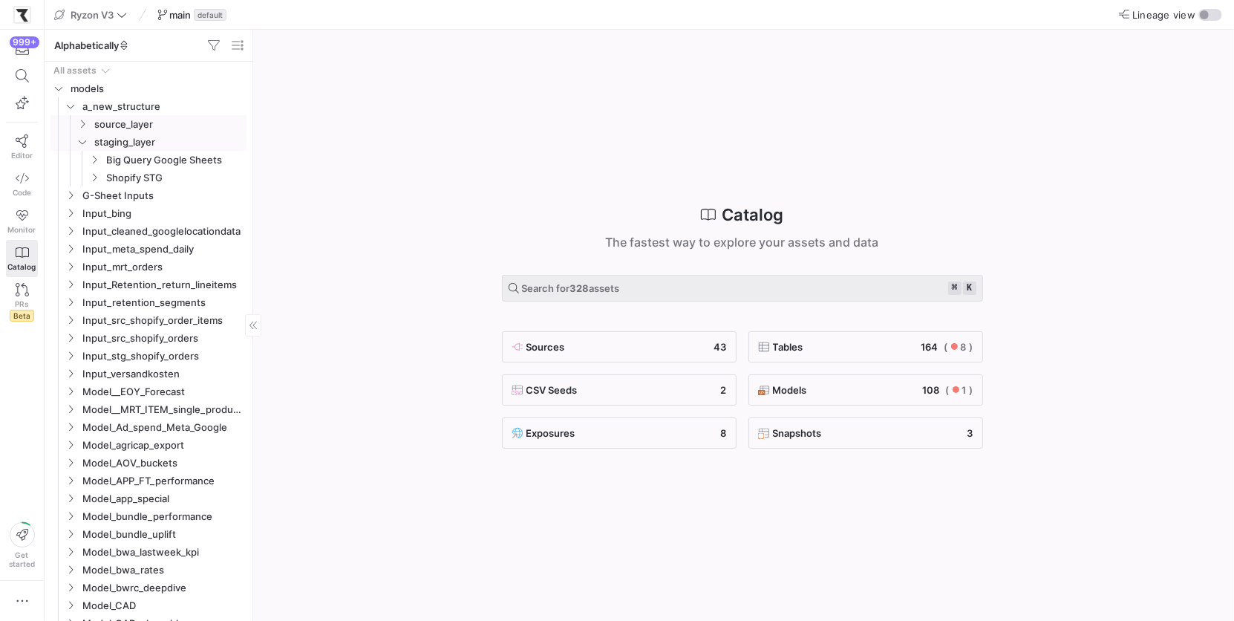
click at [82, 127] on y42-icon "Press SPACE to select this row." at bounding box center [82, 124] width 12 height 12
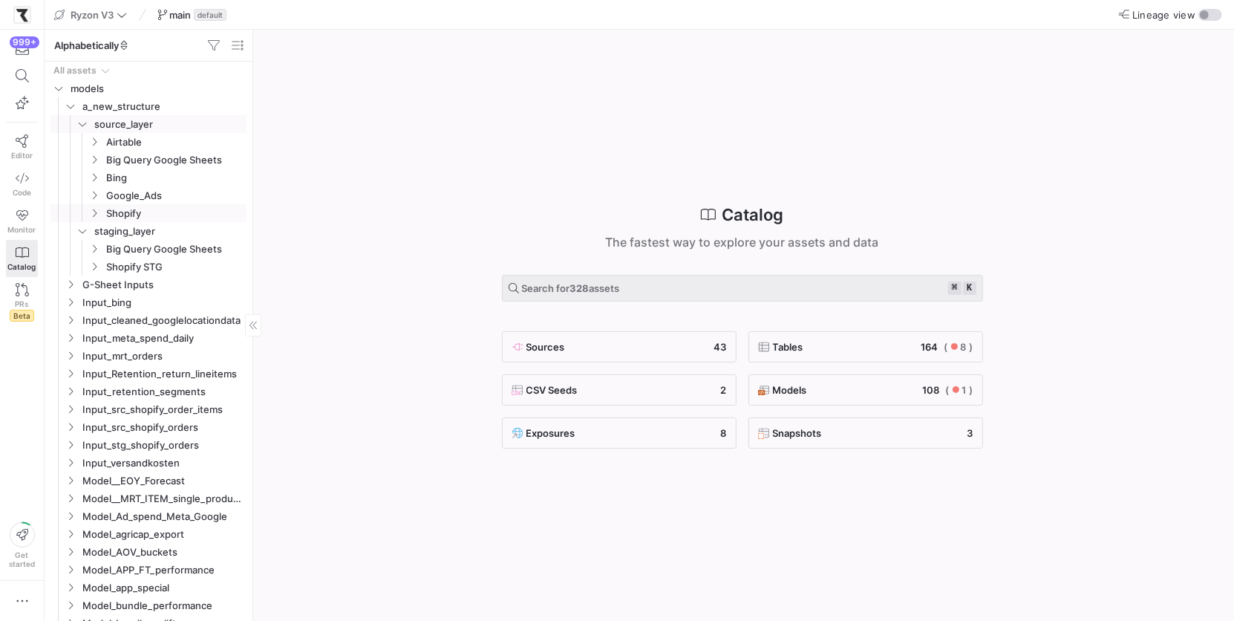
click at [97, 210] on icon "Press SPACE to select this row." at bounding box center [94, 213] width 10 height 9
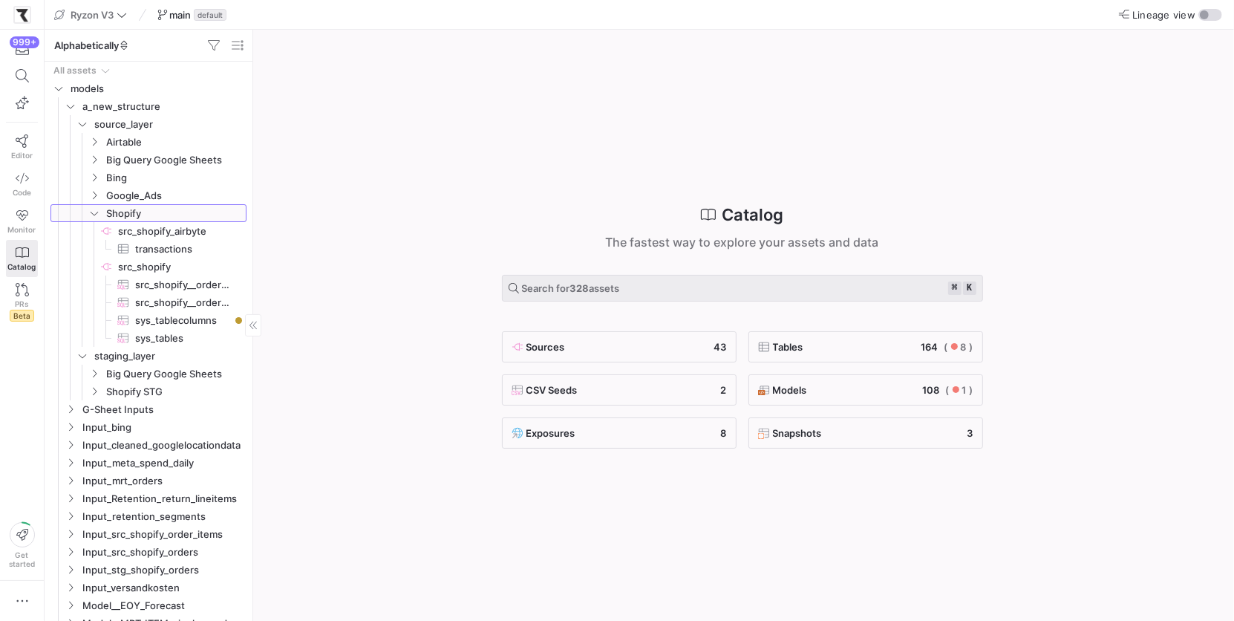
click at [91, 211] on icon at bounding box center [94, 213] width 10 height 9
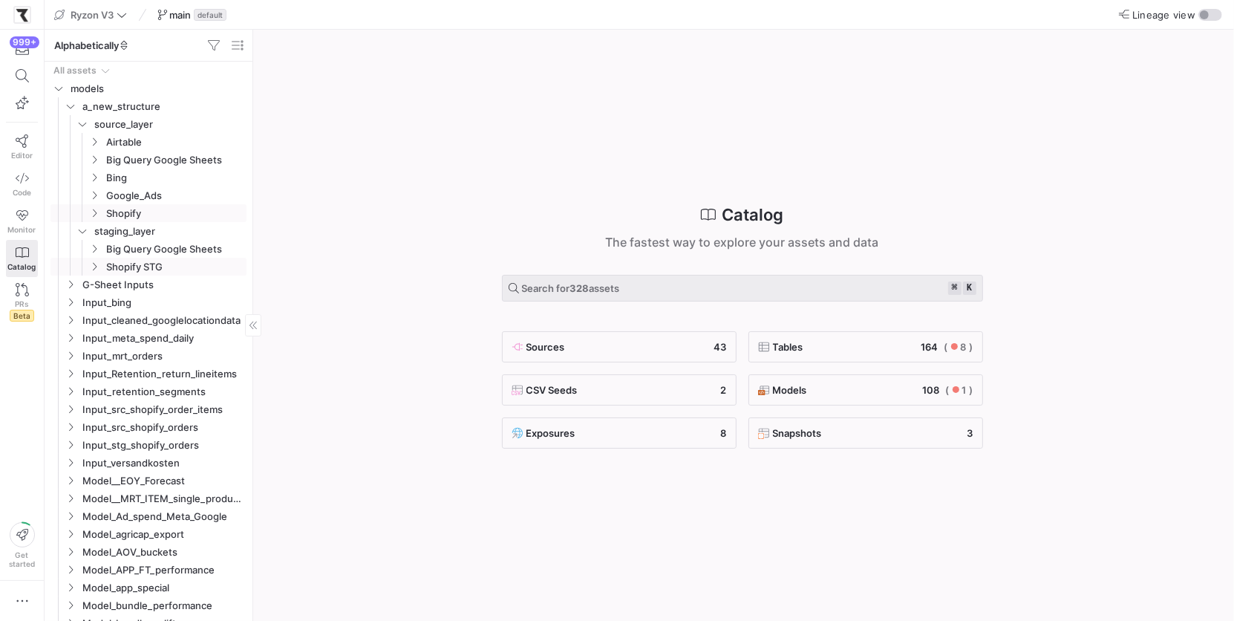
click at [96, 261] on y42-icon "Press SPACE to select this row." at bounding box center [94, 267] width 12 height 12
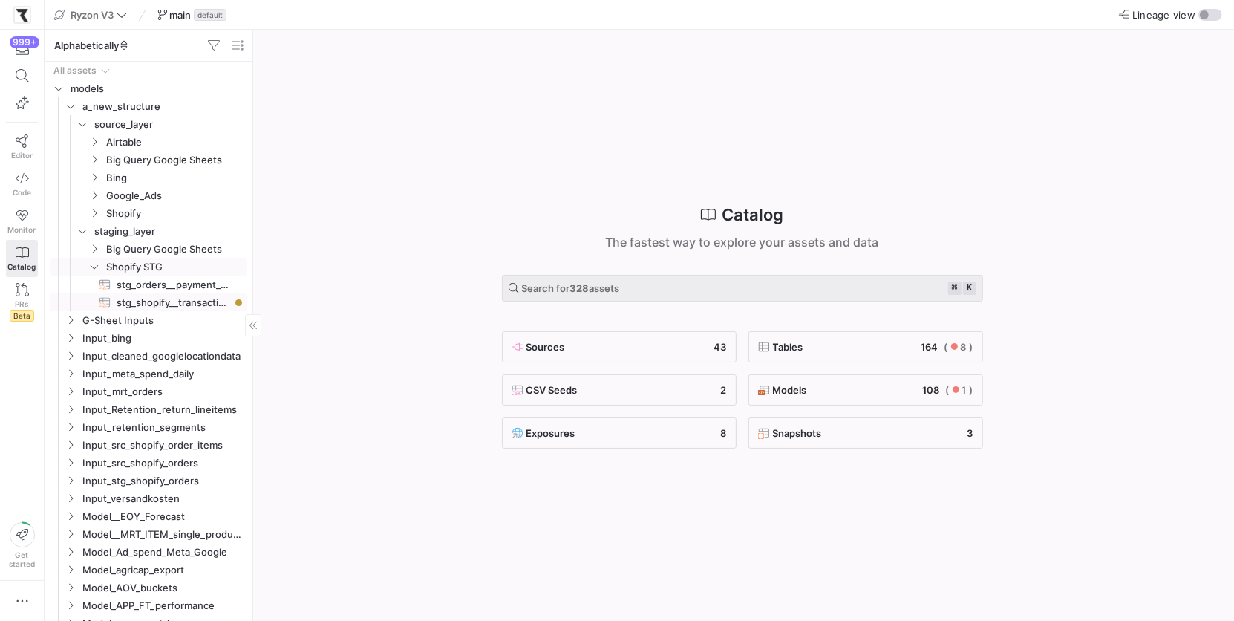
click at [151, 299] on span "stg_shopify__transactions​​​​​​​​​​" at bounding box center [173, 302] width 113 height 17
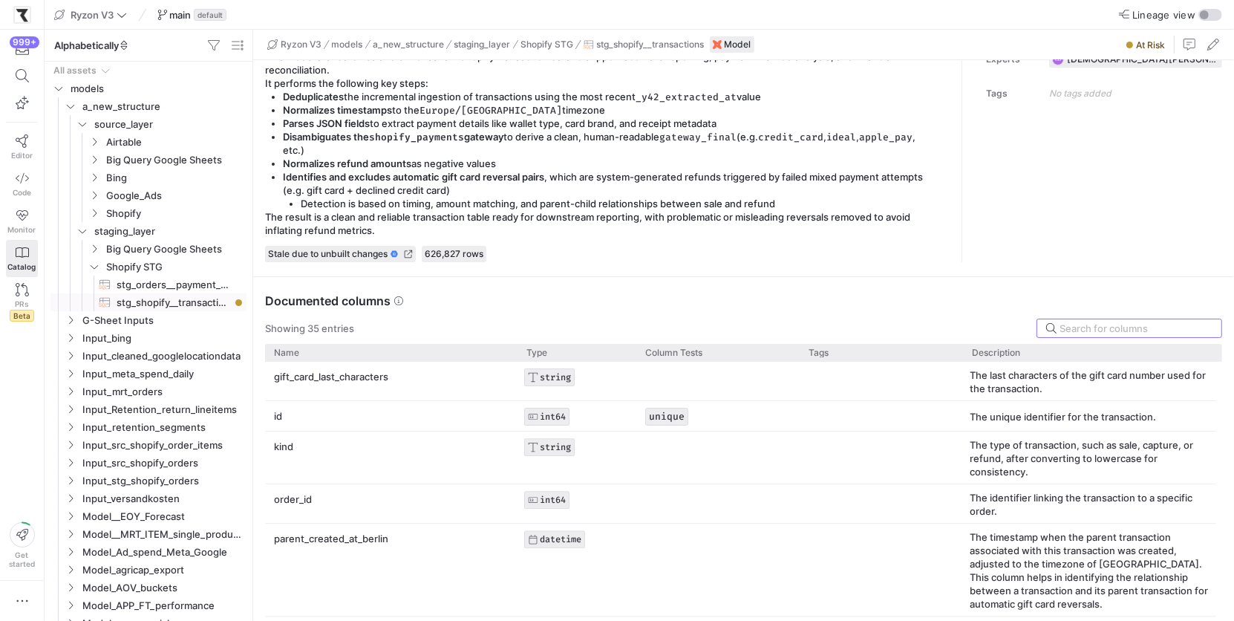
scroll to position [676, 0]
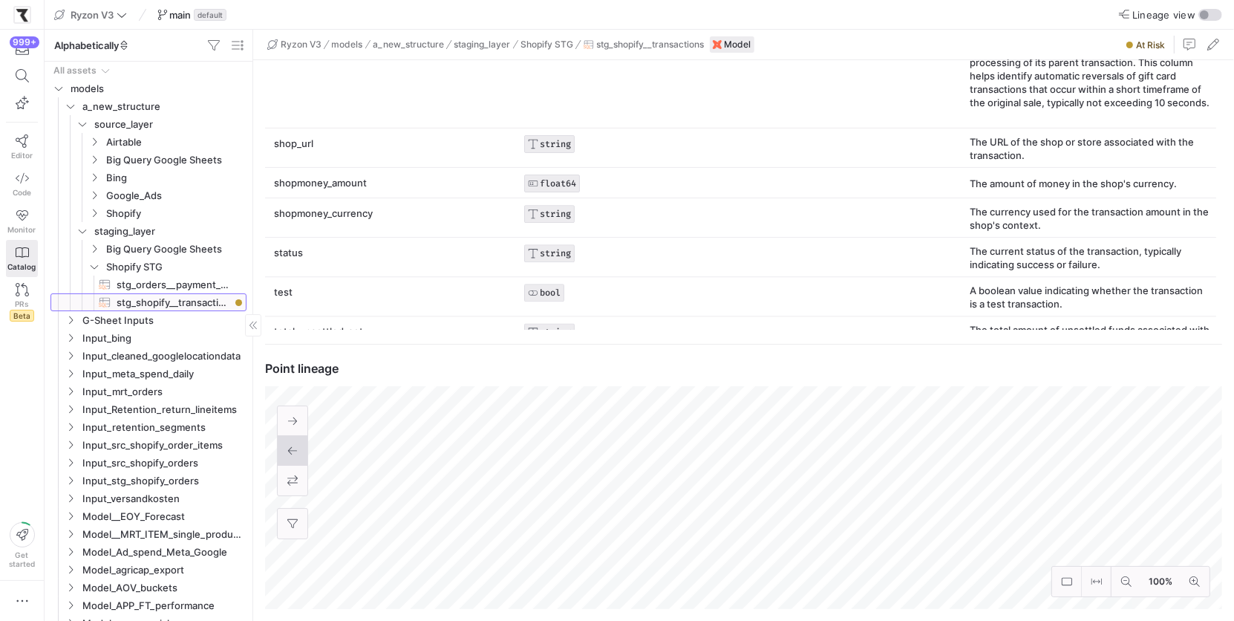
click at [143, 304] on span "stg_shopify__transactions​​​​​​​​​​" at bounding box center [173, 302] width 113 height 17
click at [25, 137] on icon at bounding box center [22, 140] width 13 height 13
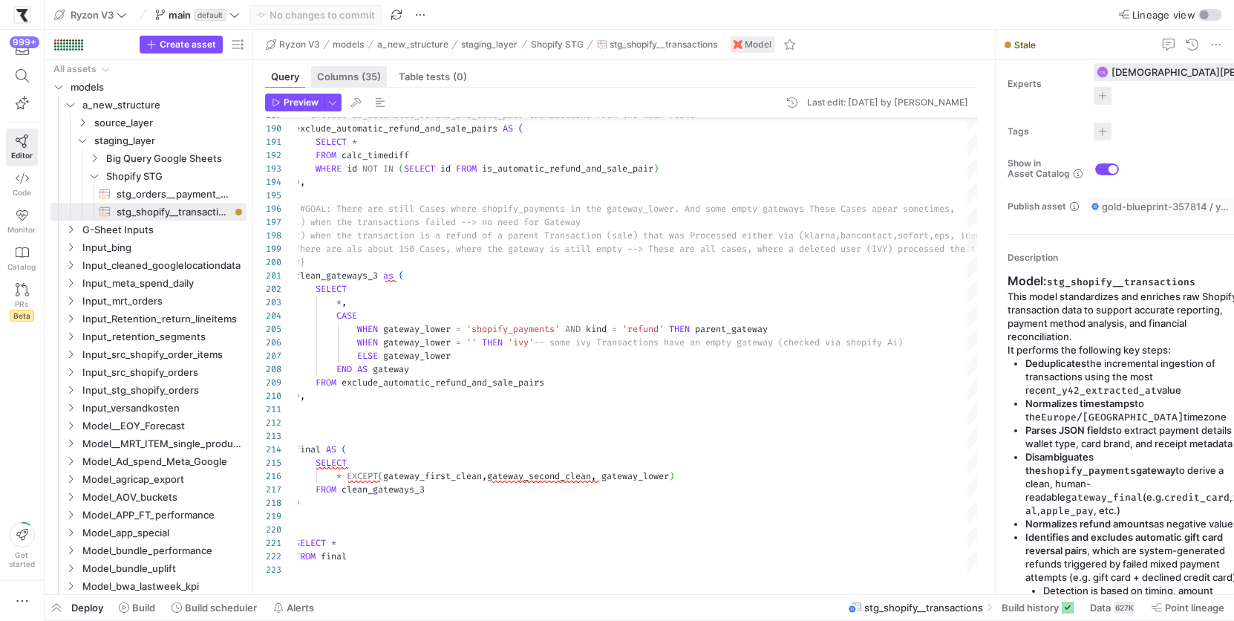
click at [356, 84] on div "Columns (35)" at bounding box center [349, 77] width 76 height 22
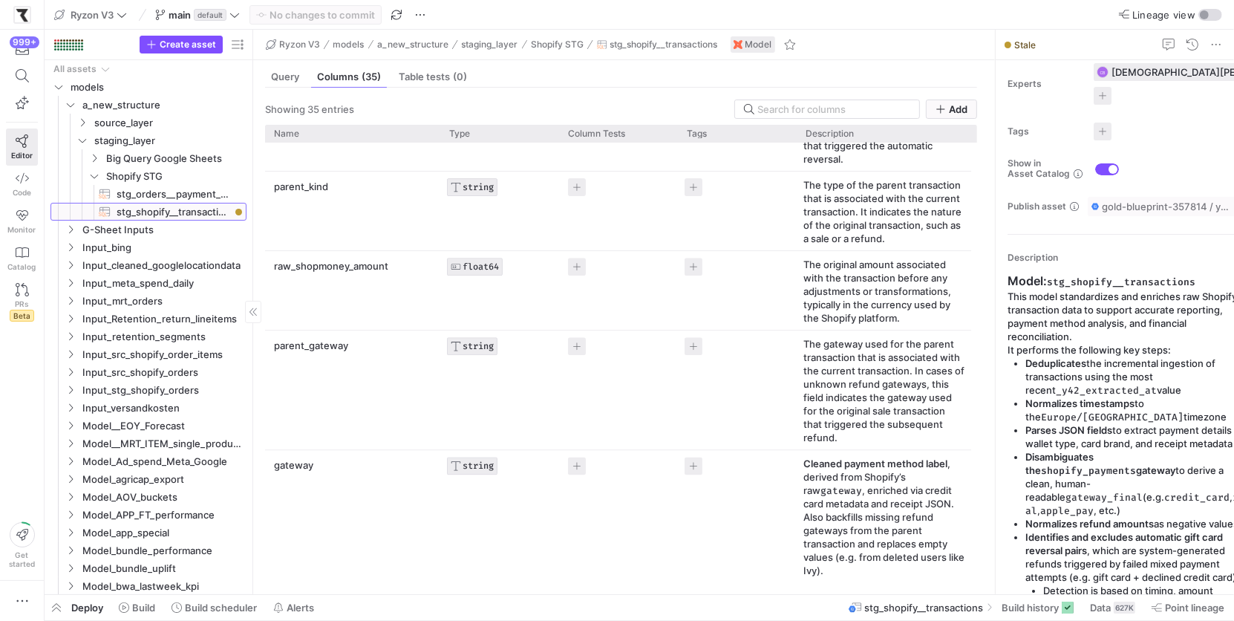
click at [192, 208] on span "stg_shopify__transactions​​​​​​​​​​" at bounding box center [173, 211] width 113 height 17
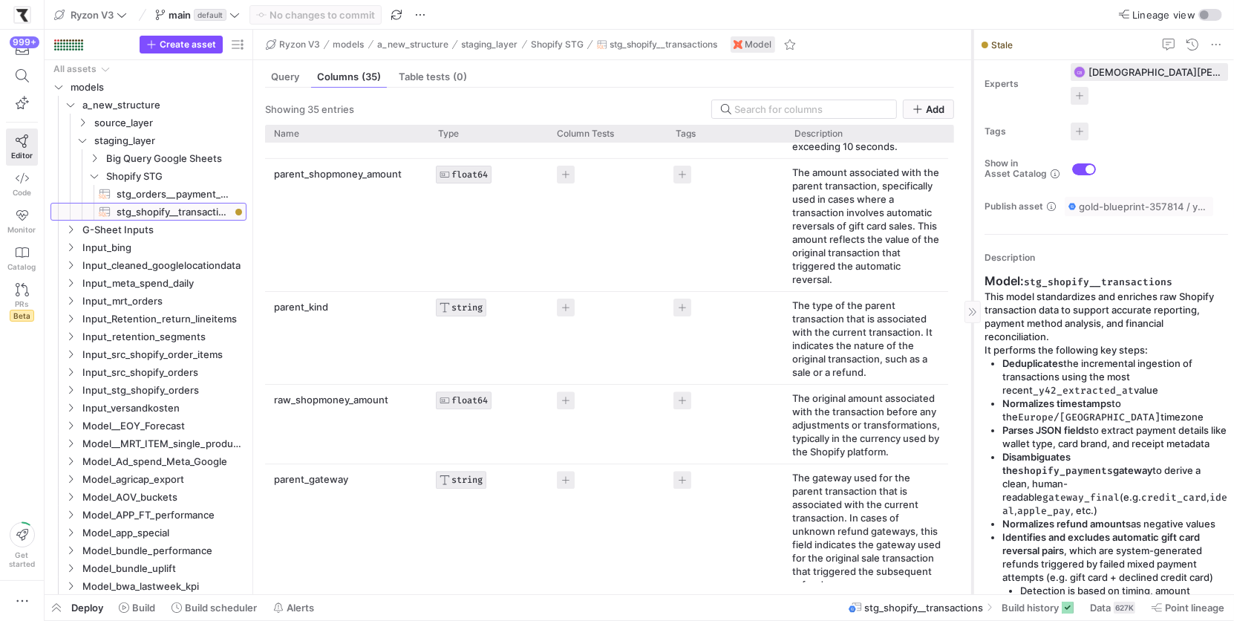
drag, startPoint x: 995, startPoint y: 370, endPoint x: 972, endPoint y: 367, distance: 23.2
click at [972, 367] on div at bounding box center [972, 312] width 1 height 564
